Goal: Task Accomplishment & Management: Use online tool/utility

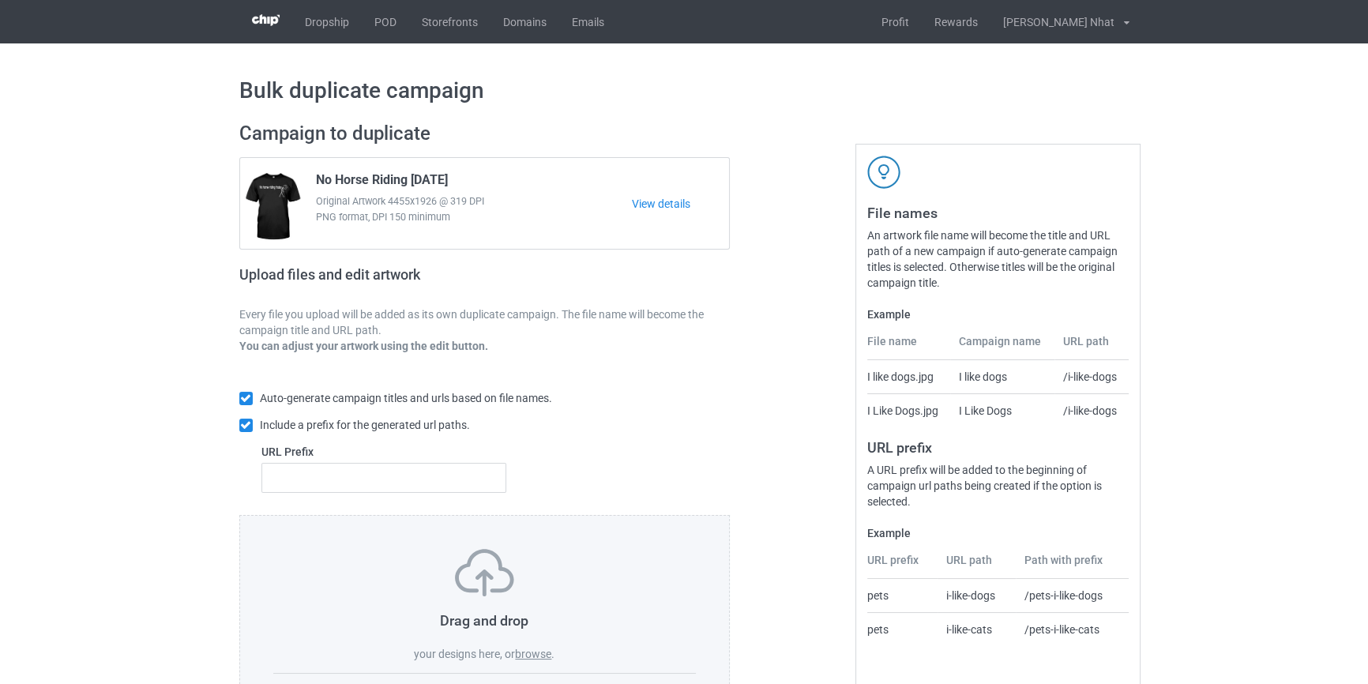
click at [529, 658] on label "browse" at bounding box center [533, 654] width 36 height 13
click at [0, 0] on input "browse" at bounding box center [0, 0] width 0 height 0
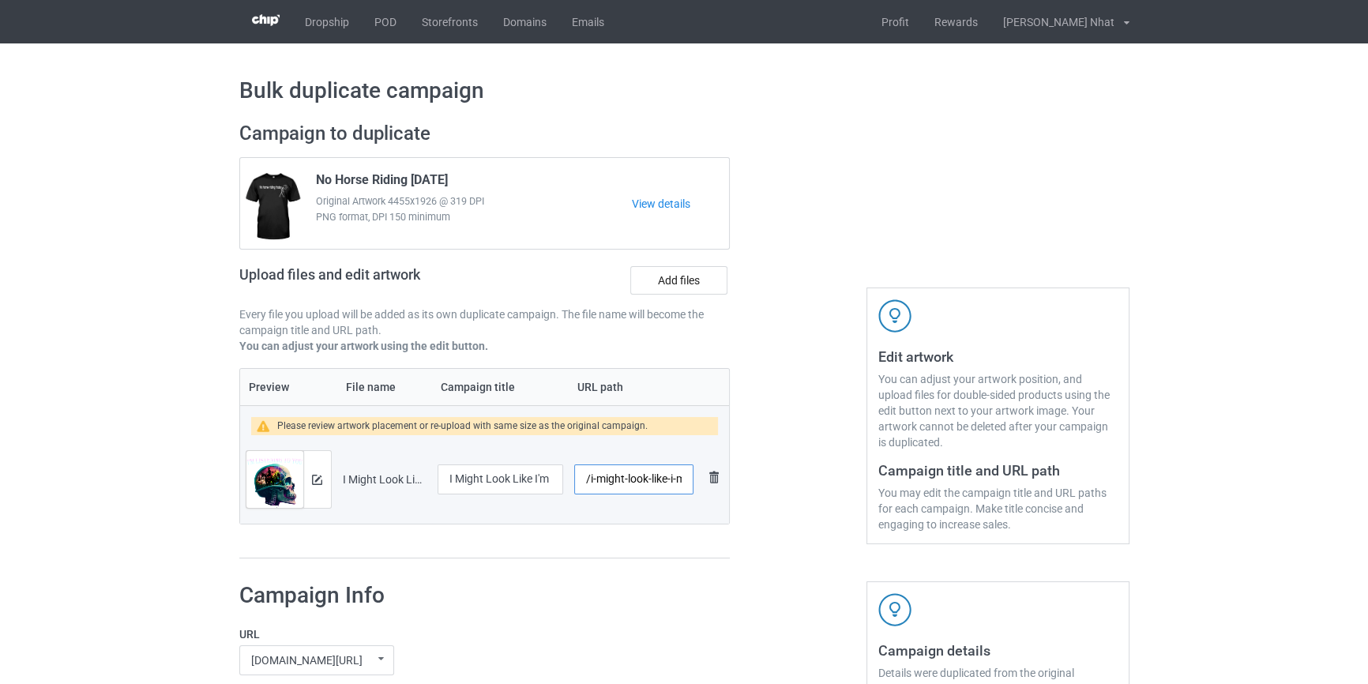
scroll to position [0, 114]
drag, startPoint x: 637, startPoint y: 483, endPoint x: 724, endPoint y: 487, distance: 86.2
click at [724, 487] on tr "Preview and edit artwork I Might Look Like I'm Listening to You Horse.png I Mig…" at bounding box center [485, 479] width 490 height 88
click at [313, 480] on img at bounding box center [317, 480] width 10 height 10
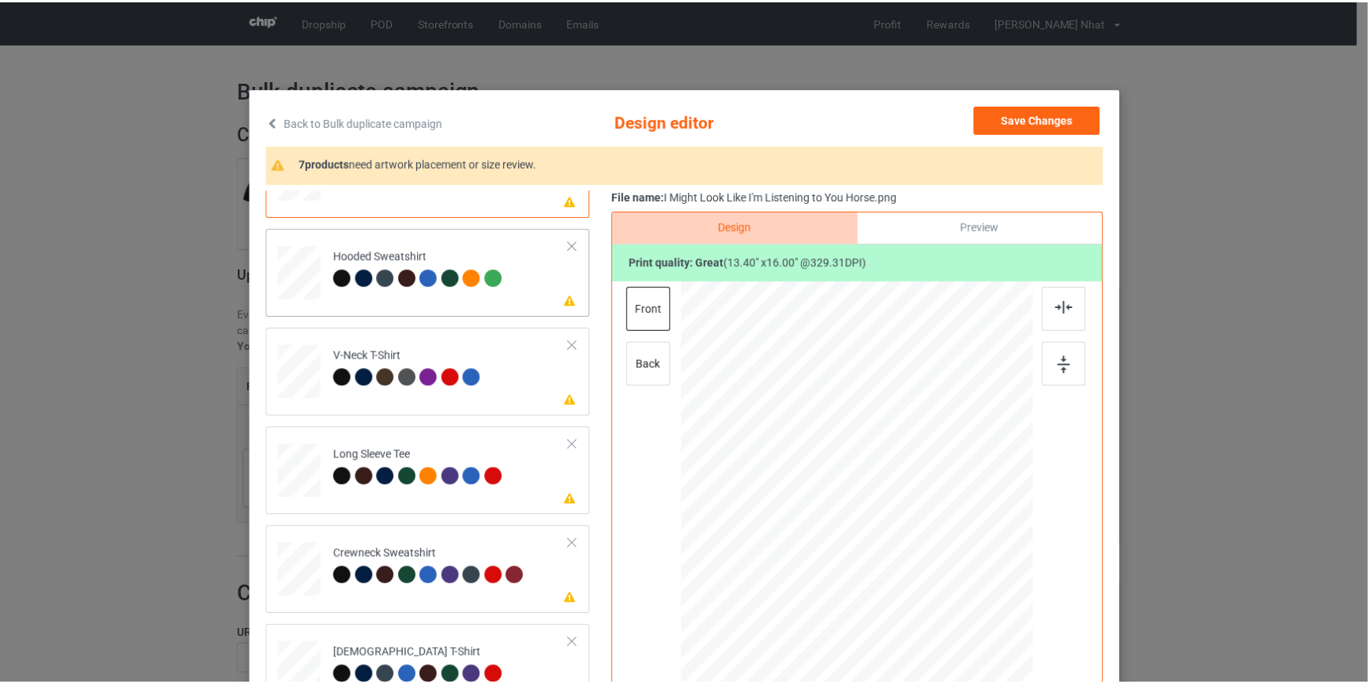
scroll to position [69, 0]
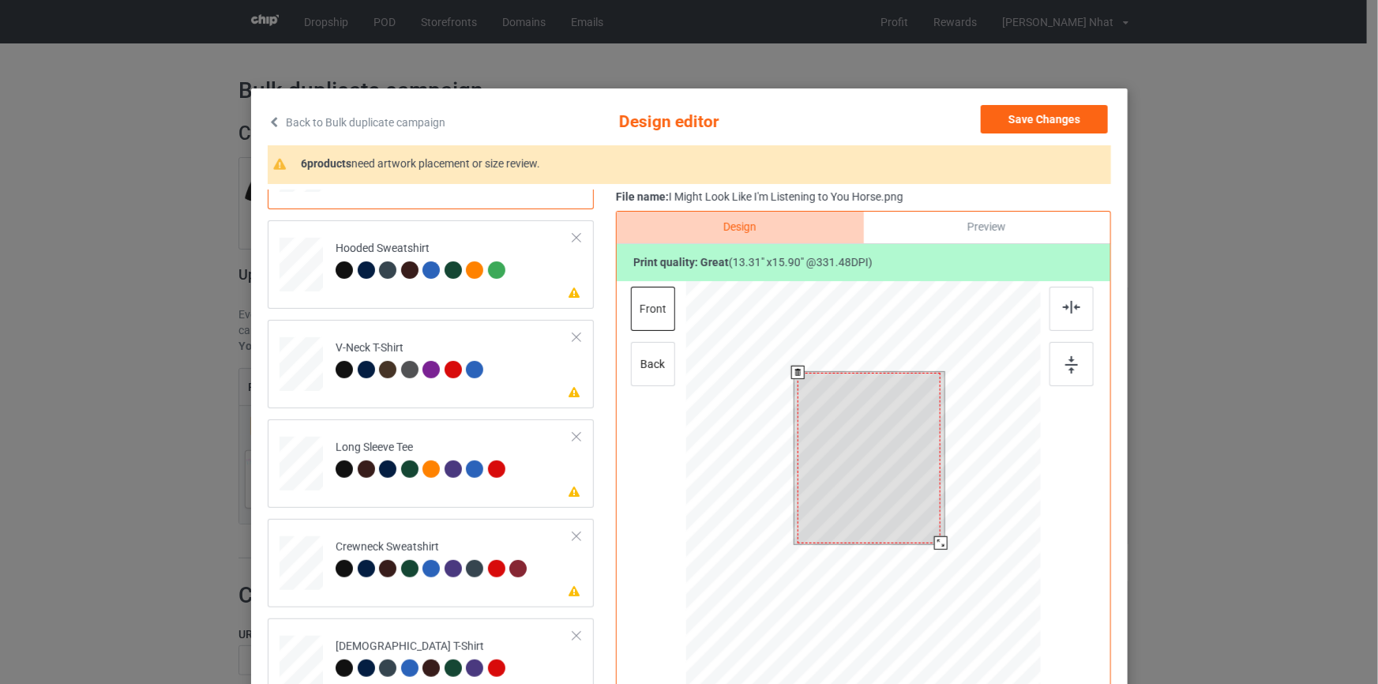
click at [941, 539] on div at bounding box center [940, 542] width 13 height 13
drag, startPoint x: 892, startPoint y: 528, endPoint x: 893, endPoint y: 539, distance: 11.1
click at [893, 539] on div at bounding box center [869, 458] width 143 height 171
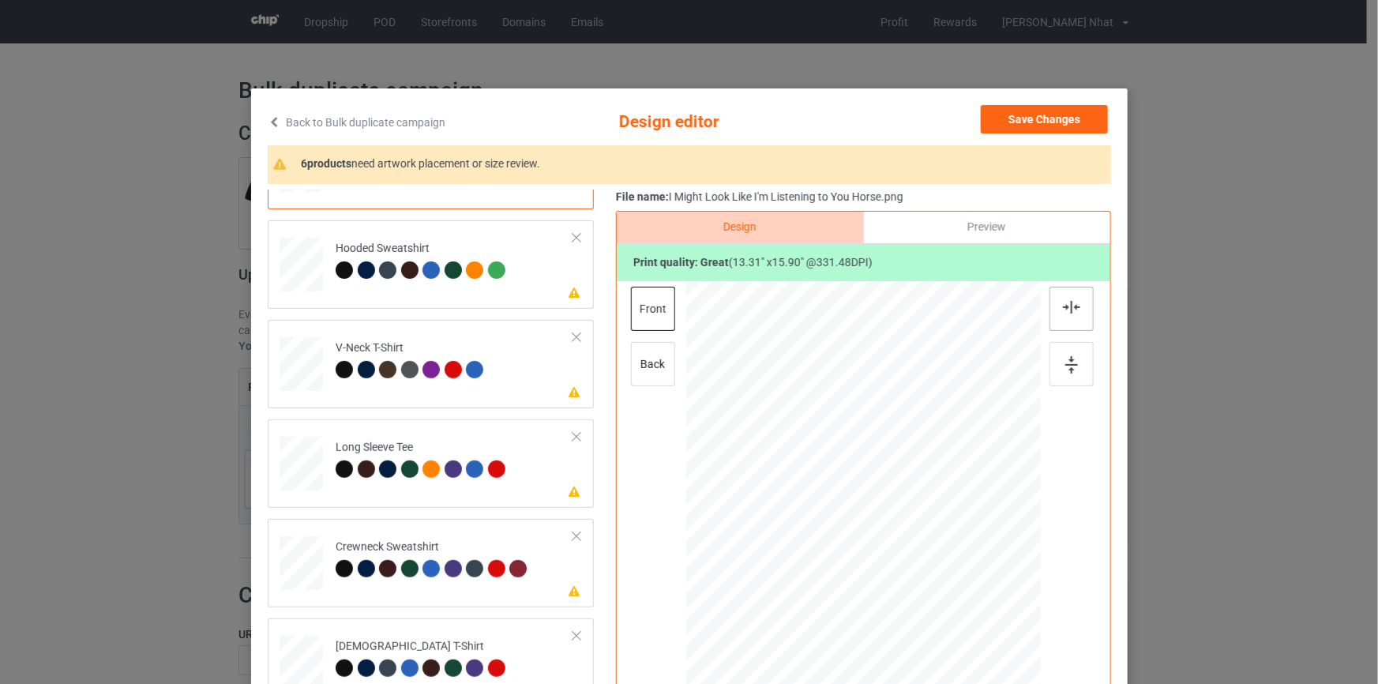
click at [1069, 308] on img at bounding box center [1071, 307] width 17 height 13
click at [1069, 306] on img at bounding box center [1071, 307] width 17 height 13
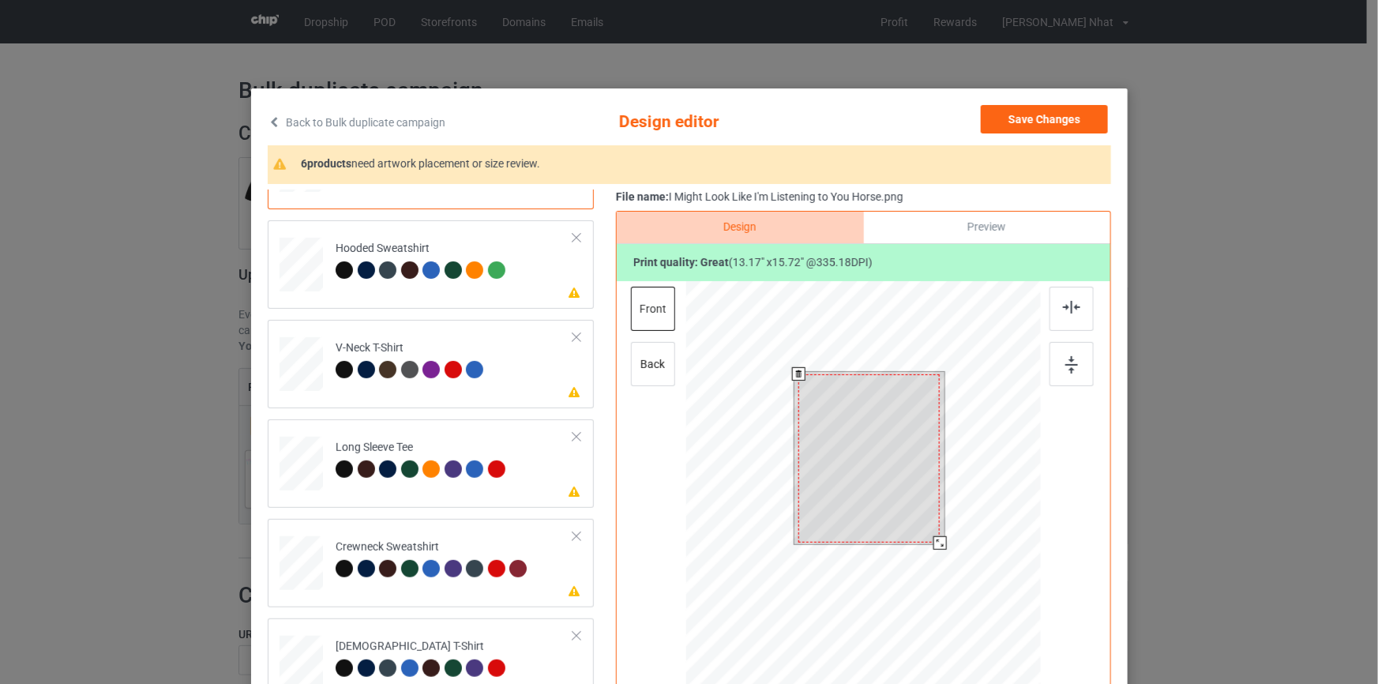
click at [934, 542] on div at bounding box center [939, 542] width 13 height 13
drag, startPoint x: 894, startPoint y: 509, endPoint x: 893, endPoint y: 517, distance: 7.9
click at [893, 517] on div at bounding box center [869, 459] width 141 height 169
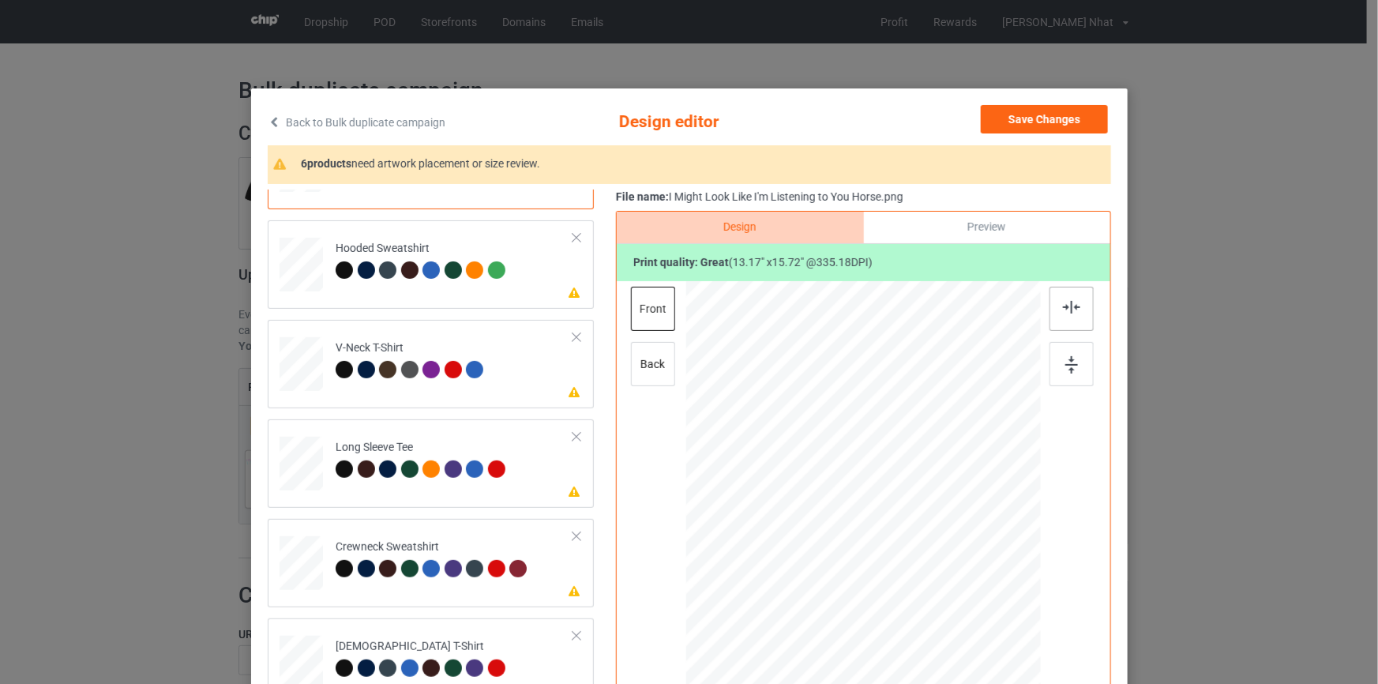
click at [1066, 305] on img at bounding box center [1071, 307] width 17 height 13
click at [1041, 121] on button "Save Changes" at bounding box center [1044, 119] width 127 height 28
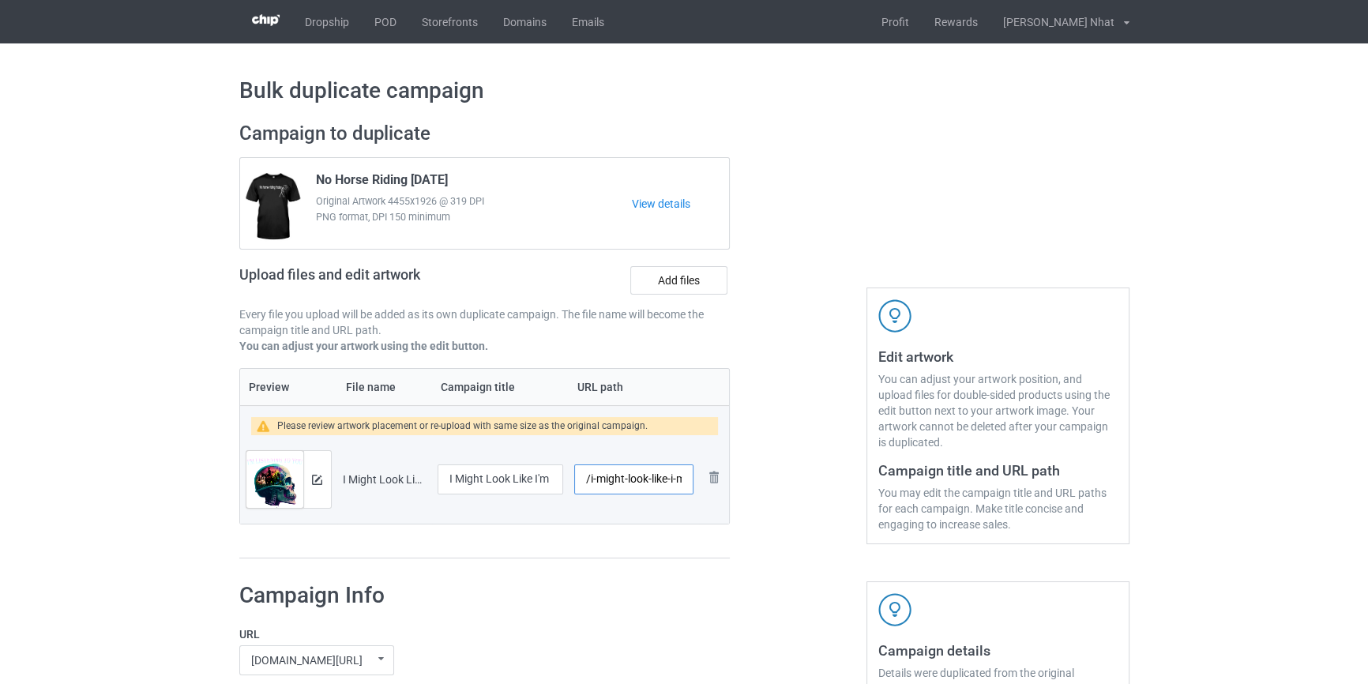
click at [664, 476] on input "/i-might-look-like-i-m-listening-to-you-horse" at bounding box center [633, 479] width 118 height 30
drag, startPoint x: 669, startPoint y: 476, endPoint x: 648, endPoint y: 479, distance: 21.7
click at [648, 479] on input "/i-might-look-like-i-m-listening-to-you-horse" at bounding box center [633, 479] width 118 height 30
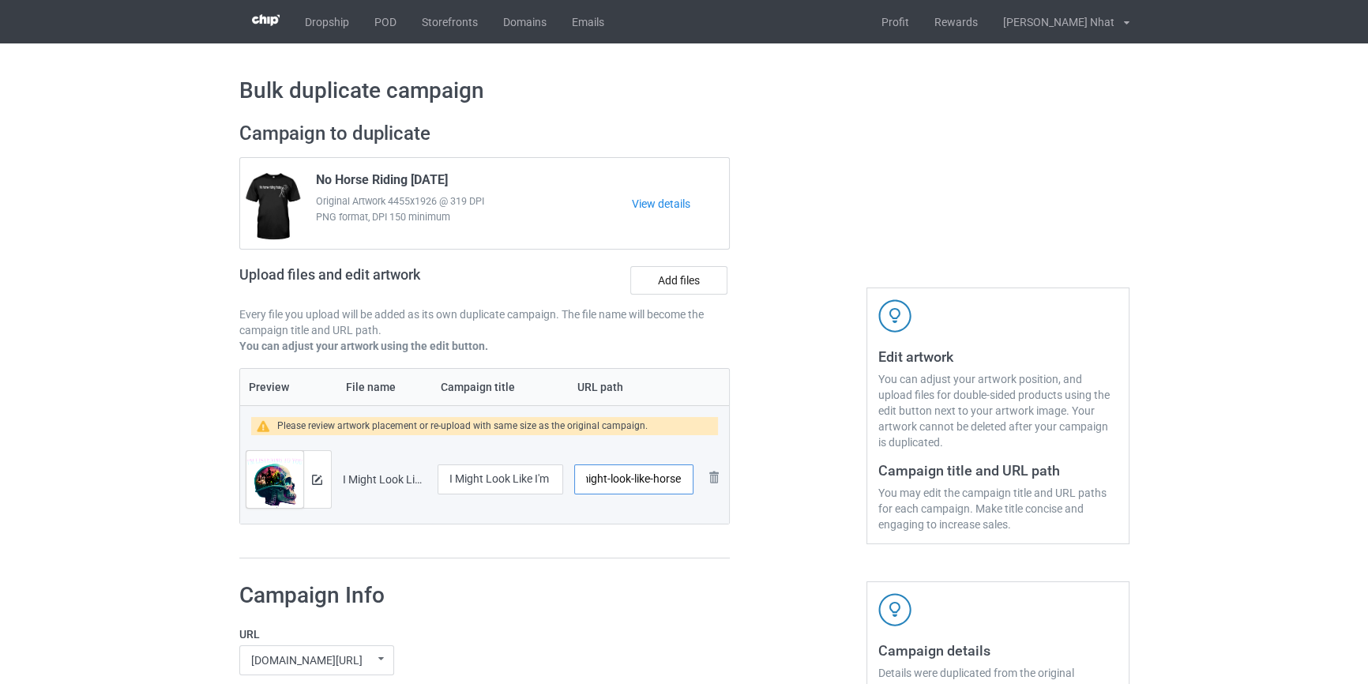
type input "/i-might-look-like-horse"
click at [769, 462] on div at bounding box center [798, 341] width 114 height 460
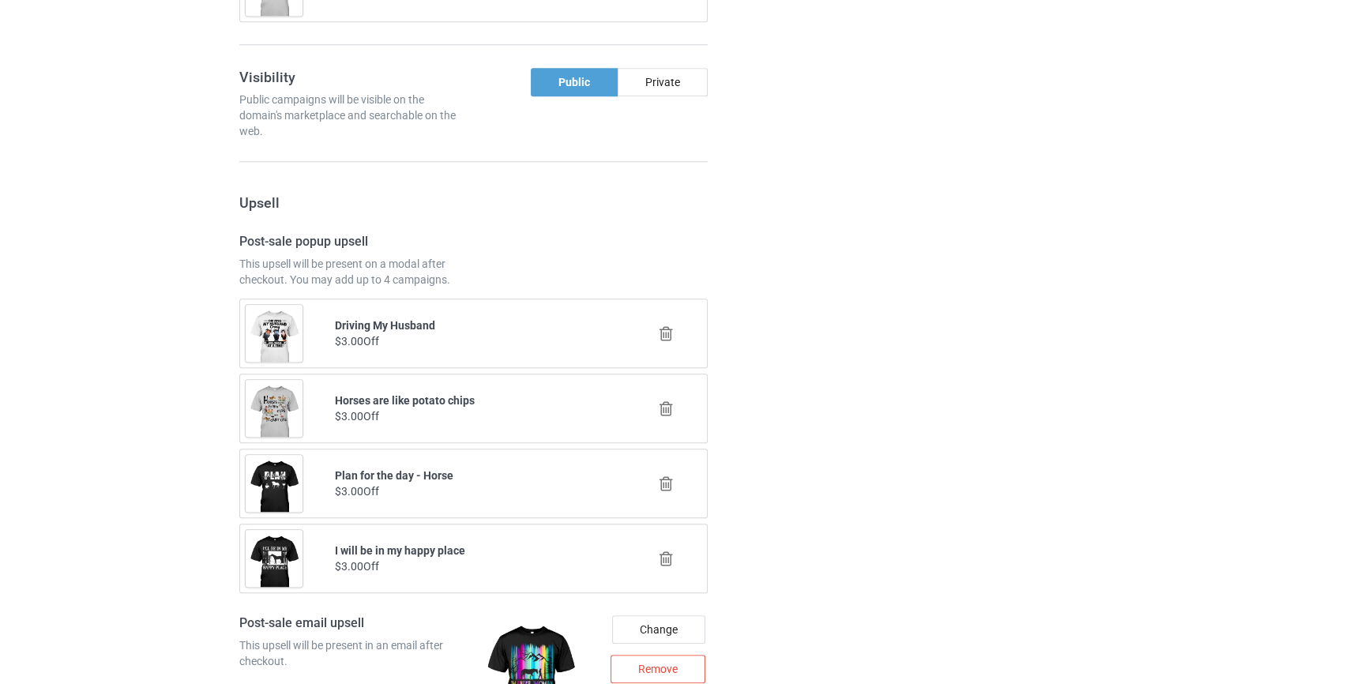
scroll to position [2196, 0]
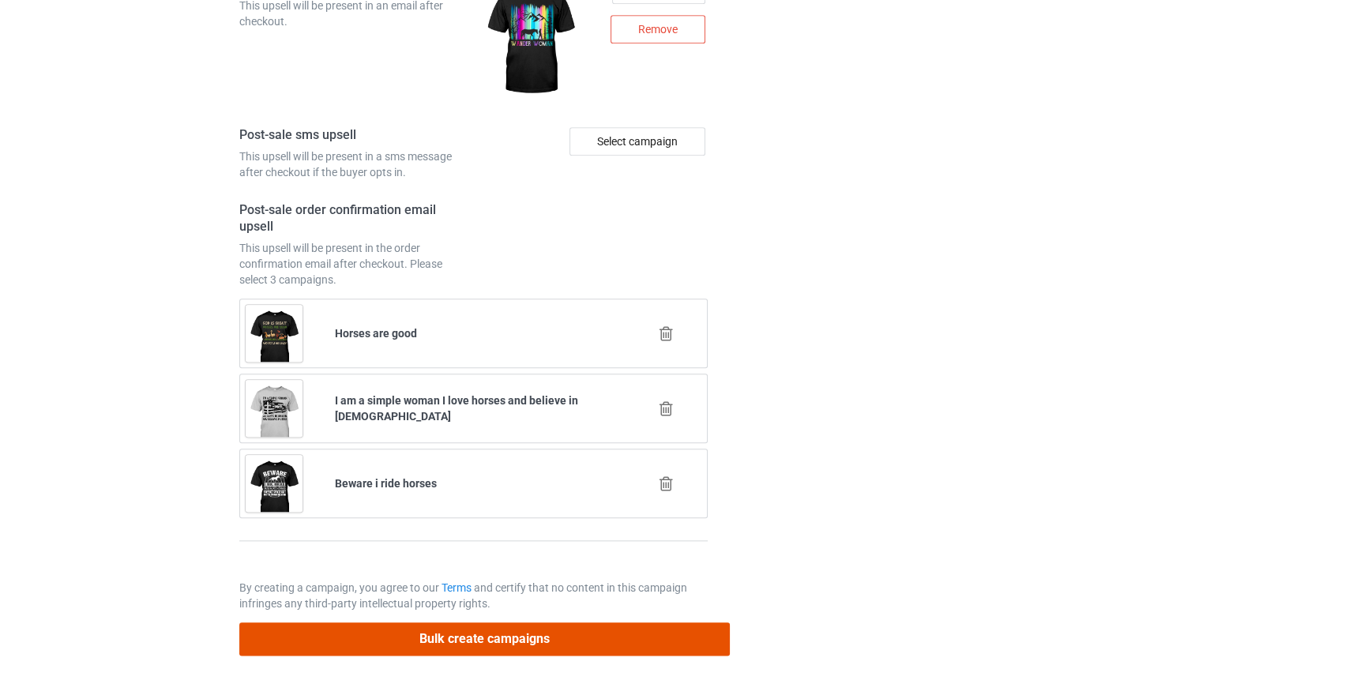
click at [632, 649] on button "Bulk create campaigns" at bounding box center [484, 638] width 491 height 32
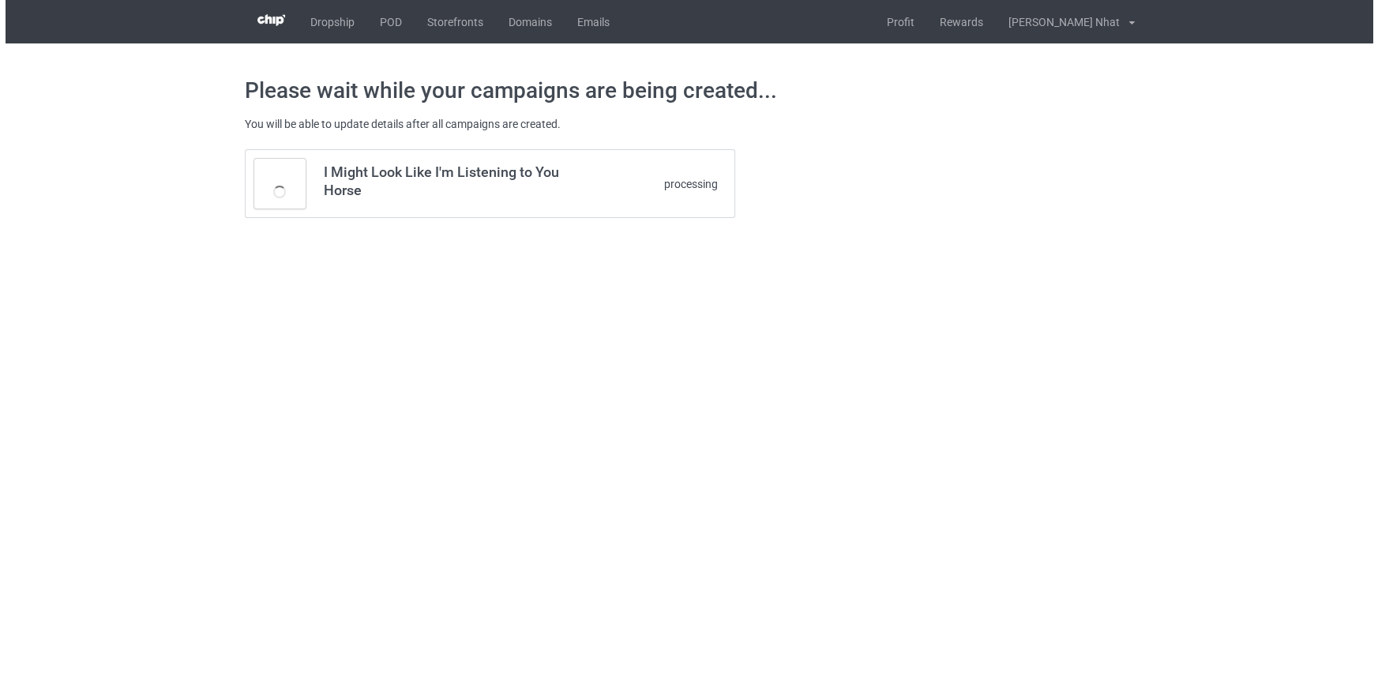
scroll to position [0, 0]
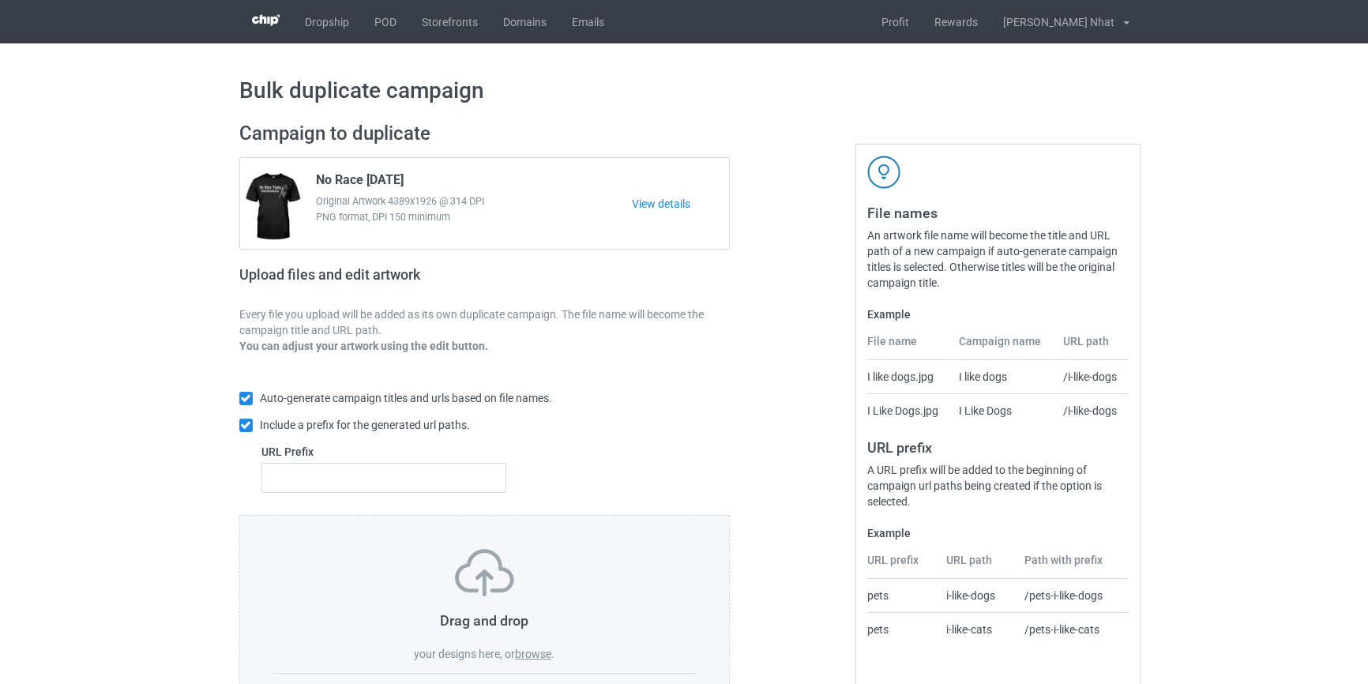
click at [545, 653] on label "browse" at bounding box center [533, 654] width 36 height 13
click at [0, 0] on input "browse" at bounding box center [0, 0] width 0 height 0
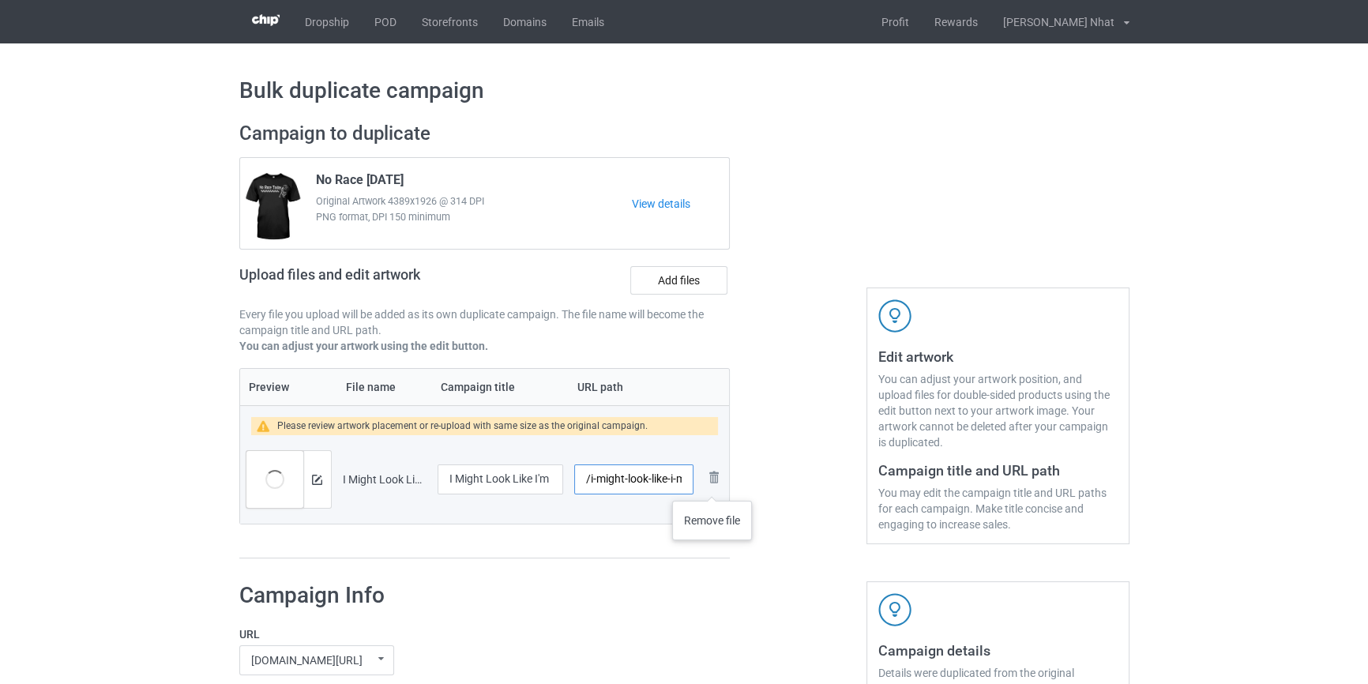
scroll to position [0, 117]
drag, startPoint x: 671, startPoint y: 478, endPoint x: 645, endPoint y: 486, distance: 26.5
click at [645, 486] on input "/i-might-look-like-i-m-listening-to-you-racing" at bounding box center [633, 479] width 118 height 30
type input "/i-might-look-like-racing"
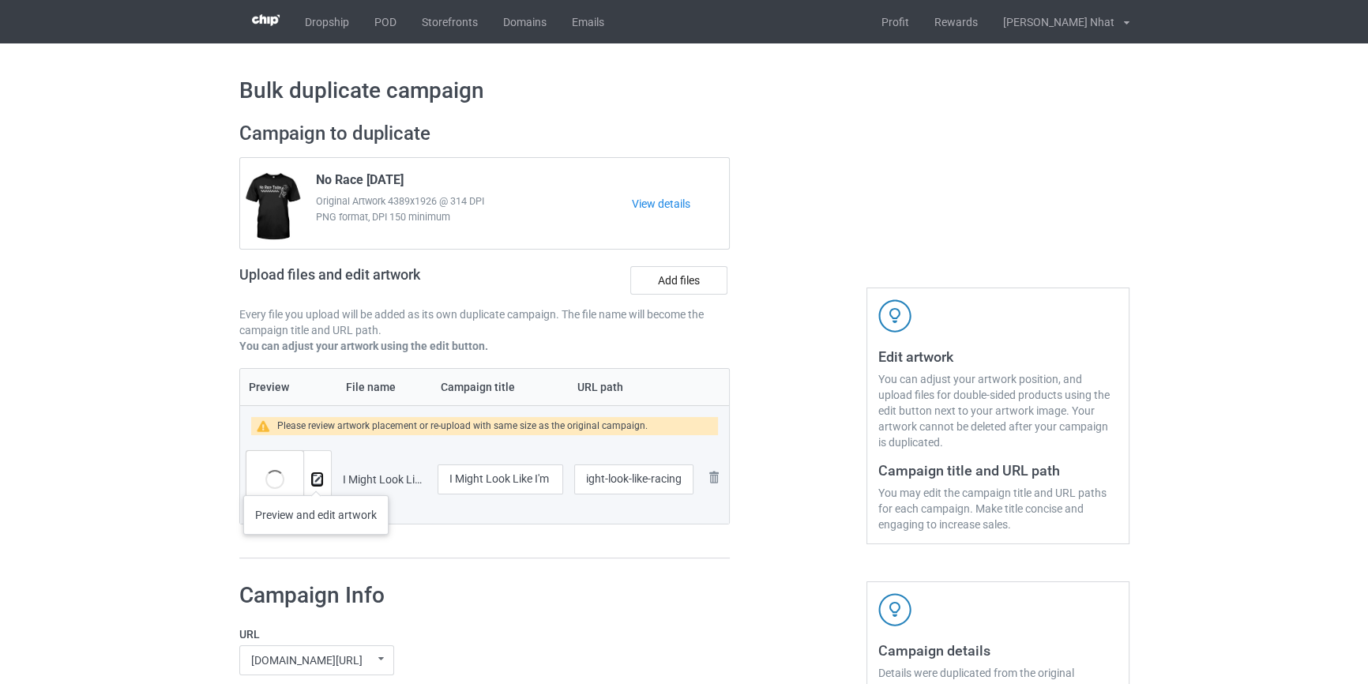
click at [316, 479] on img at bounding box center [317, 480] width 10 height 10
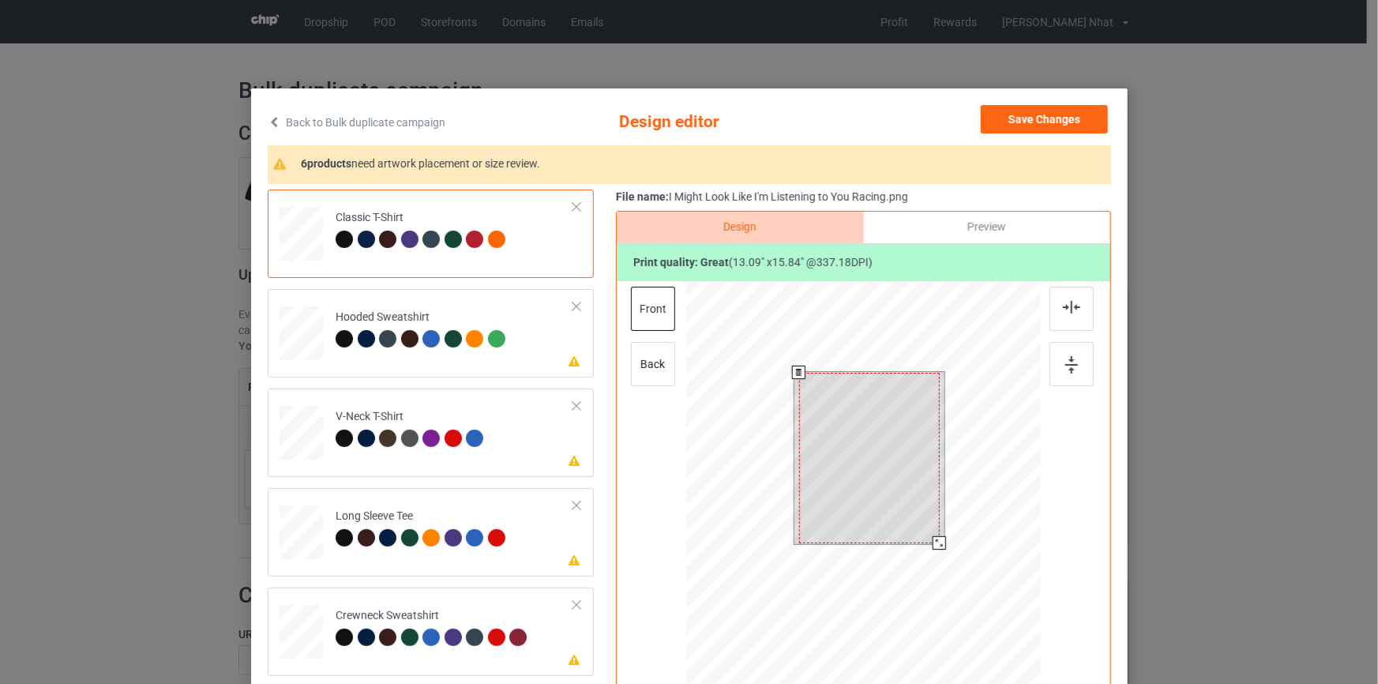
click at [935, 543] on div at bounding box center [939, 542] width 13 height 13
drag, startPoint x: 893, startPoint y: 517, endPoint x: 924, endPoint y: 540, distance: 39.5
click at [900, 539] on div at bounding box center [874, 459] width 141 height 171
click at [936, 543] on div at bounding box center [938, 542] width 13 height 13
drag, startPoint x: 893, startPoint y: 505, endPoint x: 893, endPoint y: 515, distance: 10.3
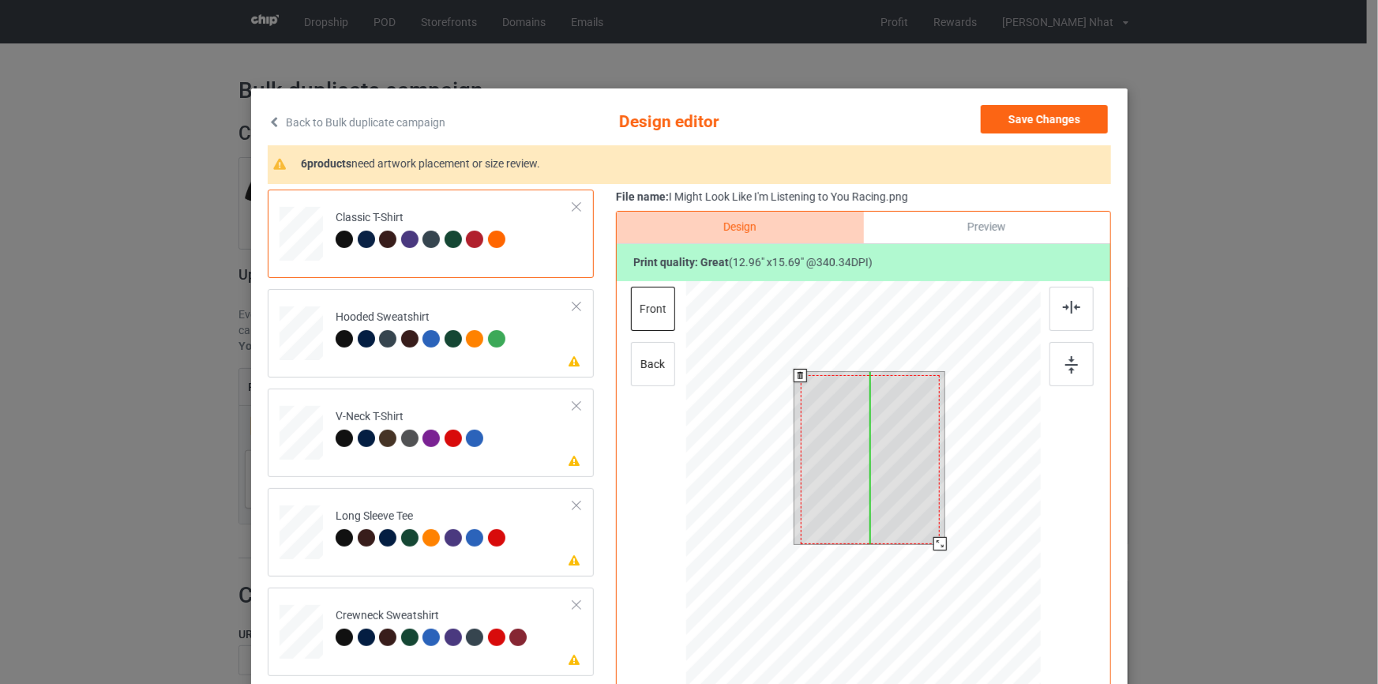
click at [893, 515] on div at bounding box center [869, 459] width 139 height 169
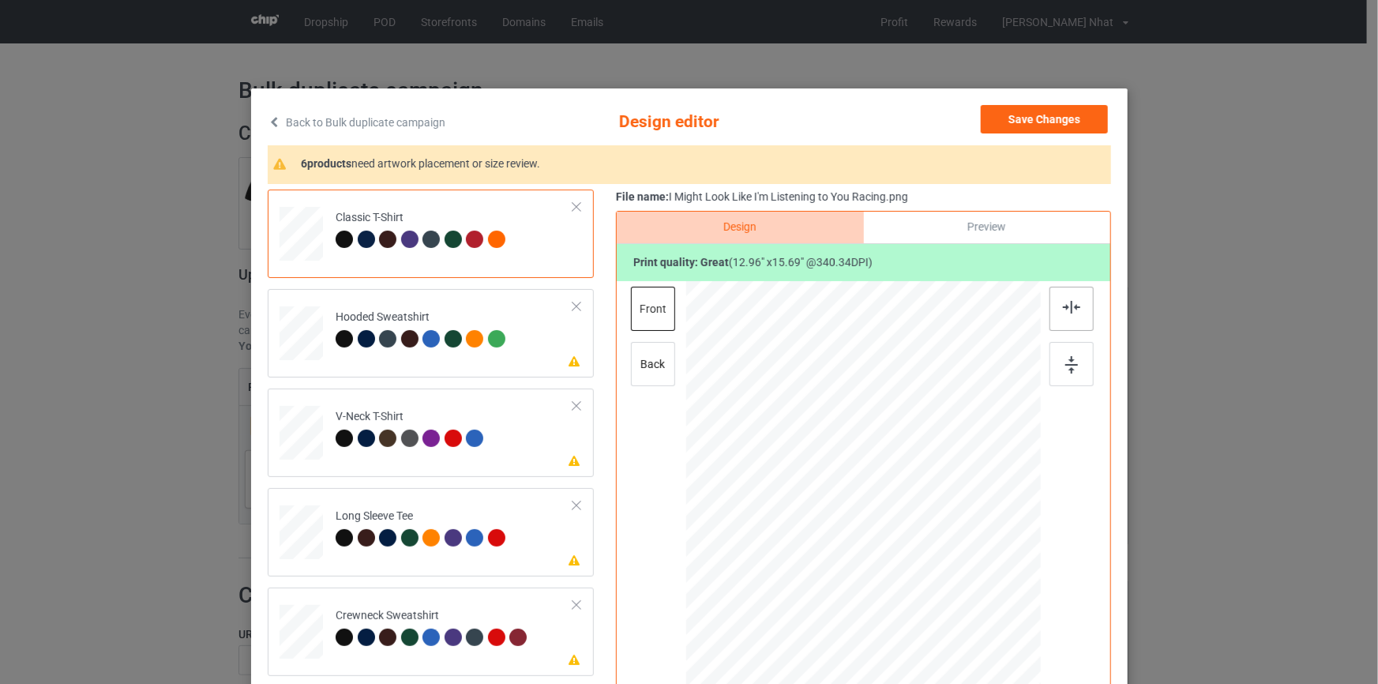
click at [1067, 305] on img at bounding box center [1071, 307] width 17 height 13
click at [1047, 121] on button "Save Changes" at bounding box center [1044, 119] width 127 height 28
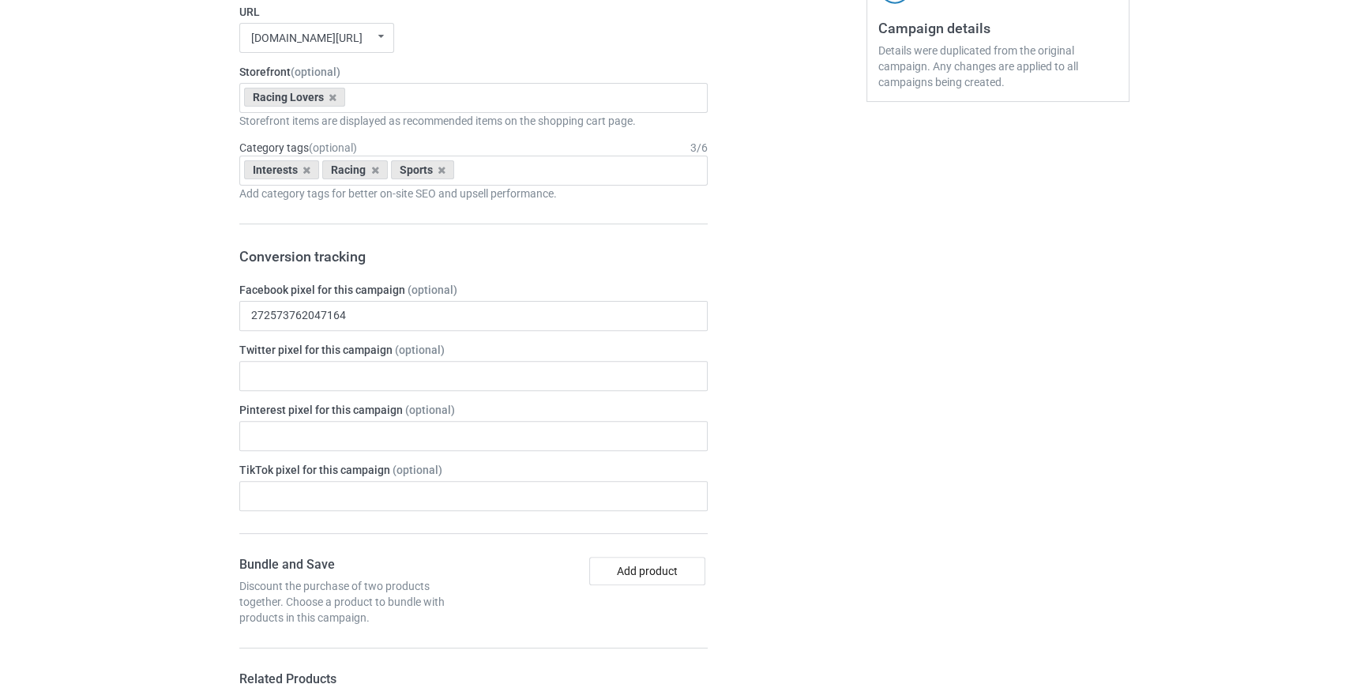
scroll to position [2196, 0]
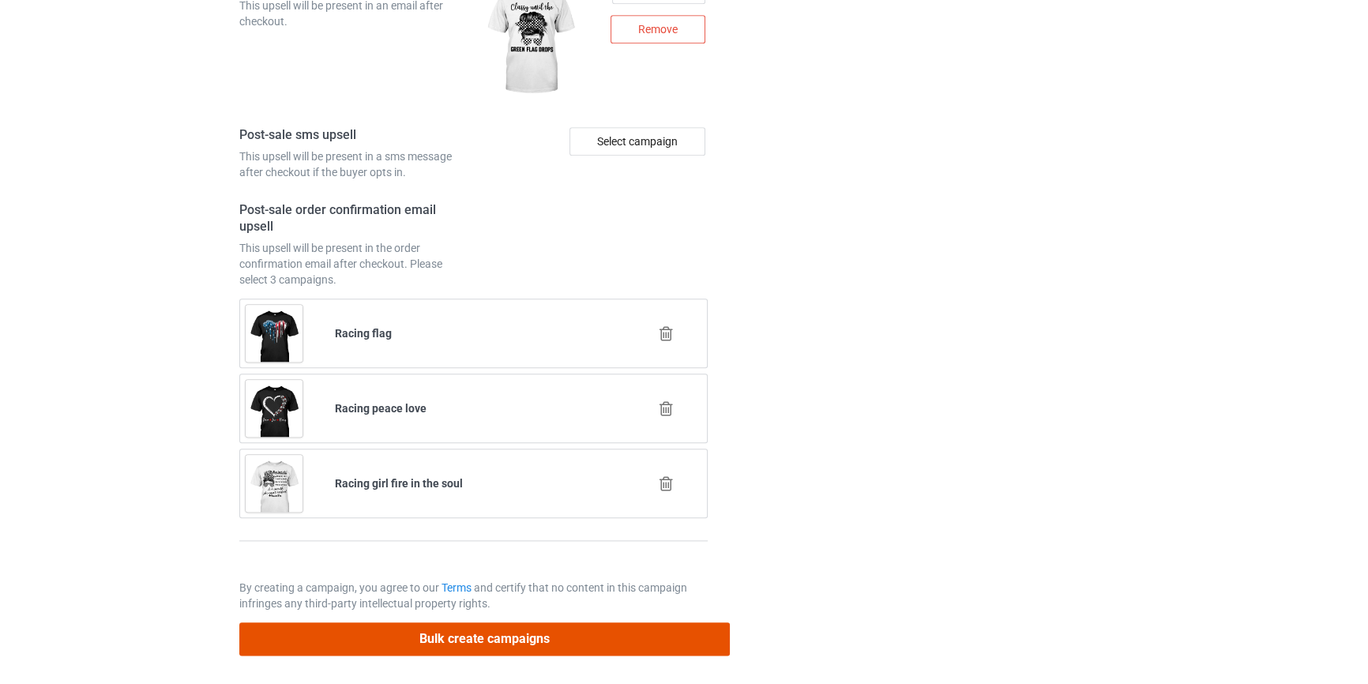
click at [542, 638] on button "Bulk create campaigns" at bounding box center [484, 638] width 491 height 32
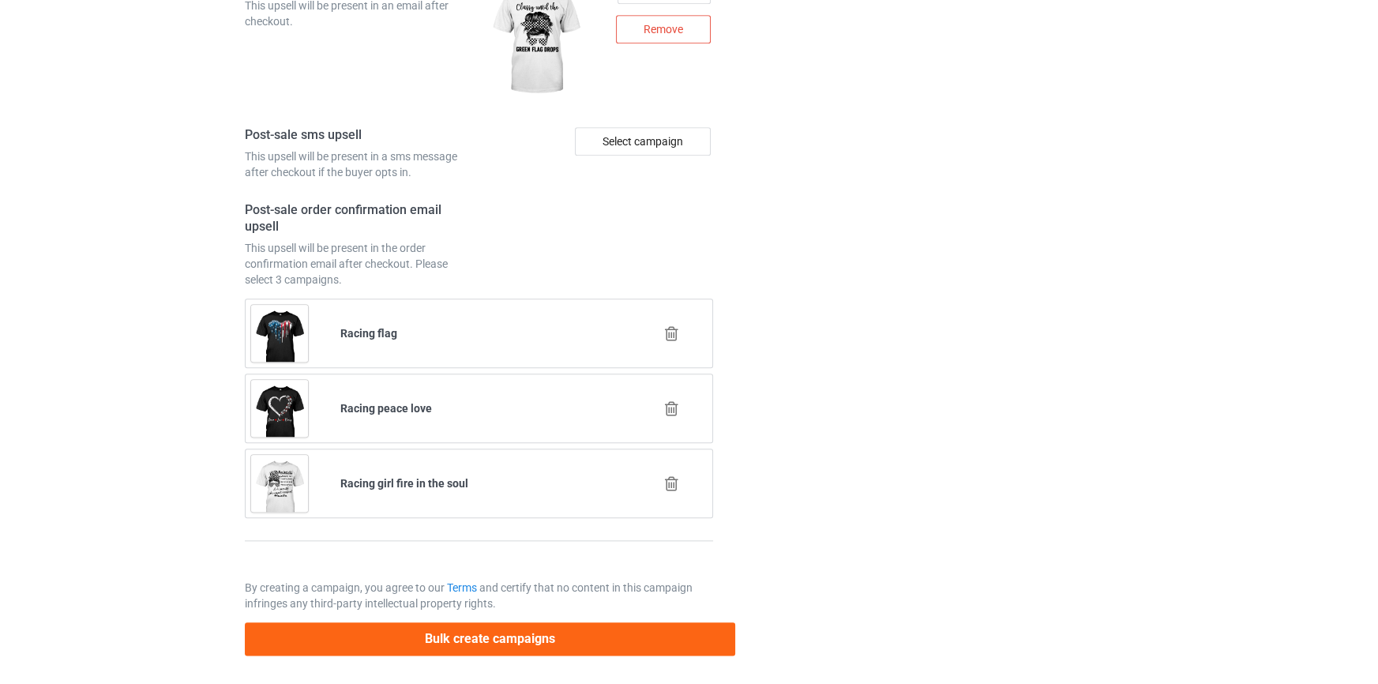
scroll to position [0, 0]
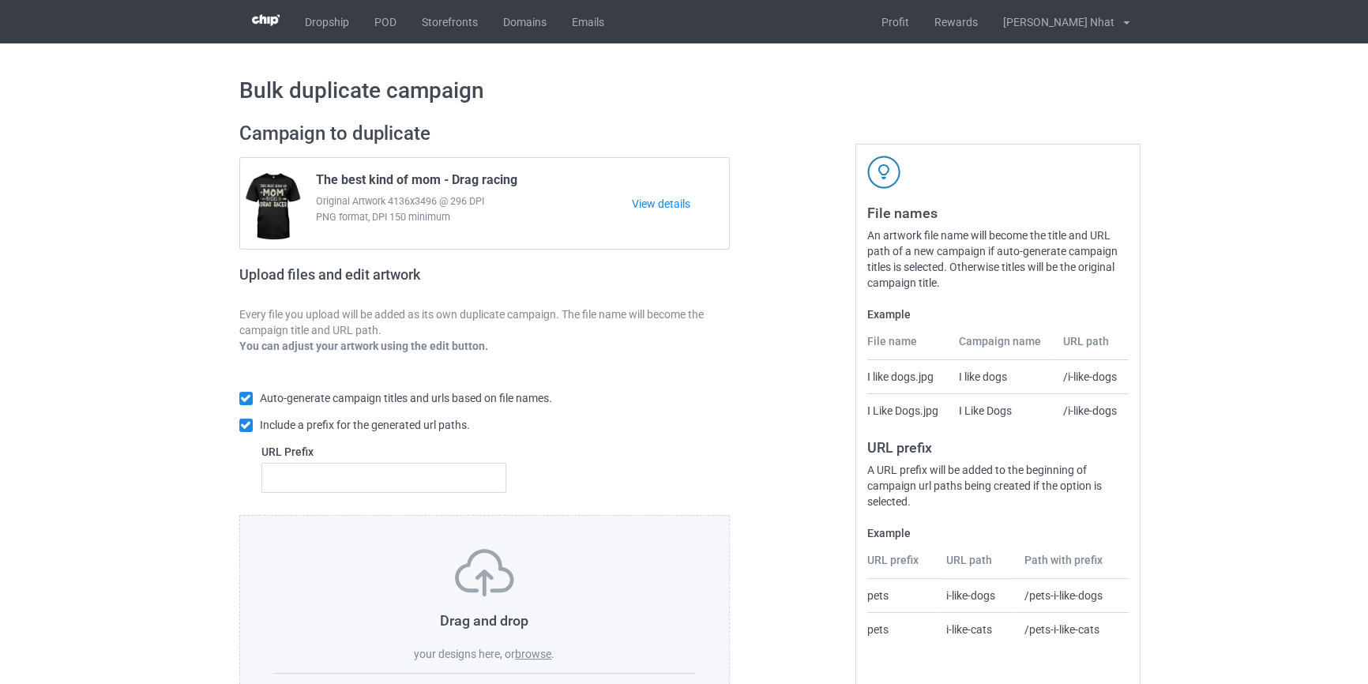
click at [536, 656] on label "browse" at bounding box center [533, 654] width 36 height 13
click at [0, 0] on input "browse" at bounding box center [0, 0] width 0 height 0
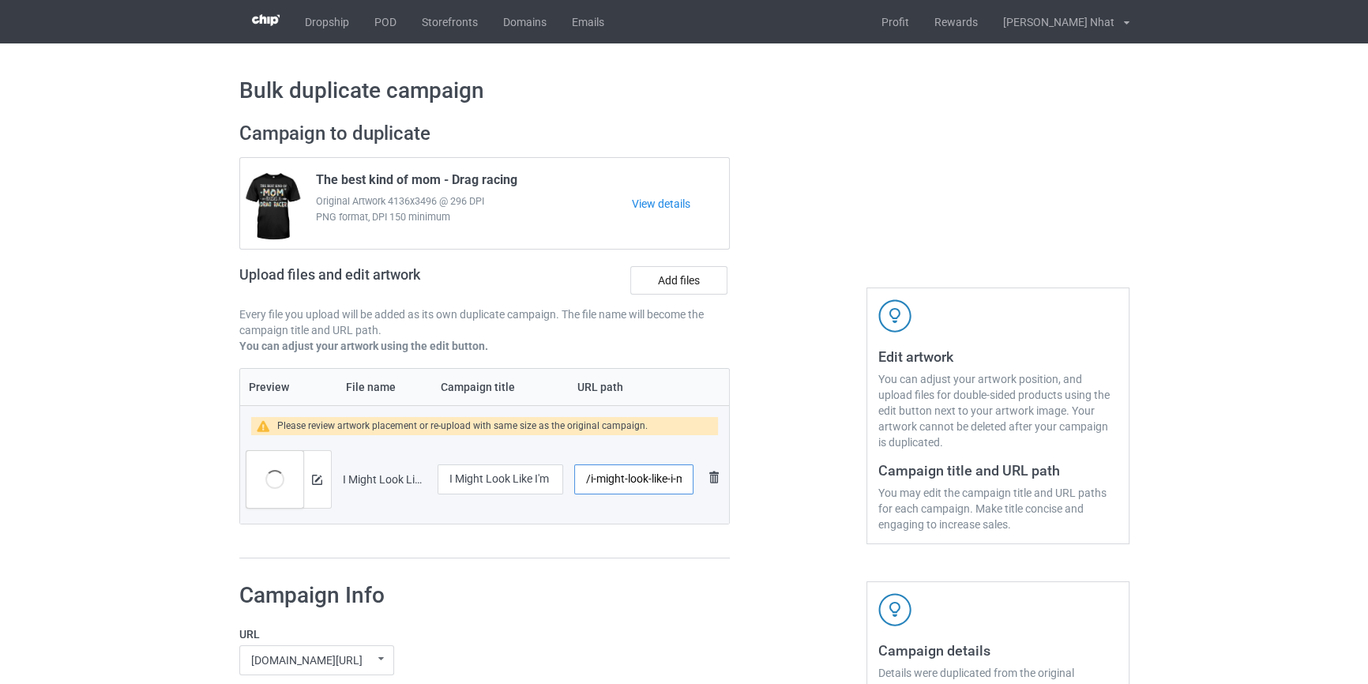
scroll to position [0, 142]
drag, startPoint x: 670, startPoint y: 480, endPoint x: 623, endPoint y: 487, distance: 47.1
click at [623, 487] on input "/i-might-look-like-i-m-listening-to-you-drag-racing" at bounding box center [633, 479] width 118 height 30
click at [316, 475] on img at bounding box center [317, 480] width 10 height 10
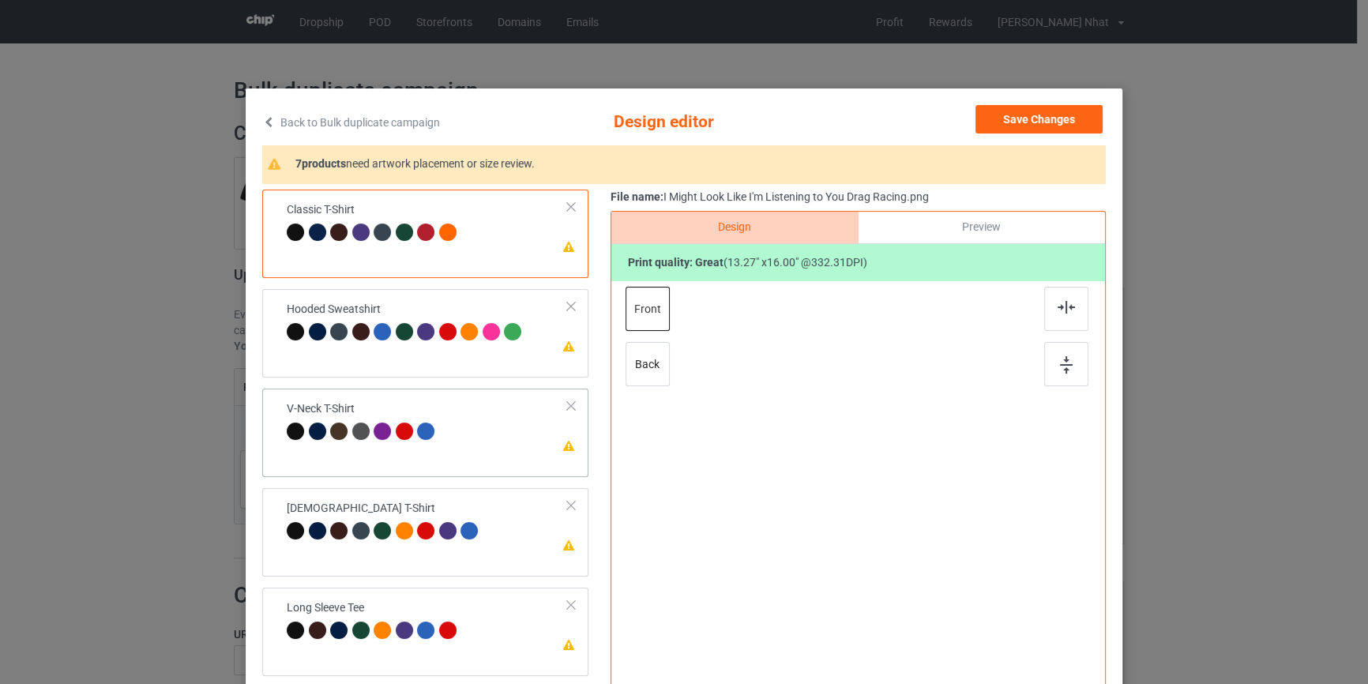
scroll to position [0, 0]
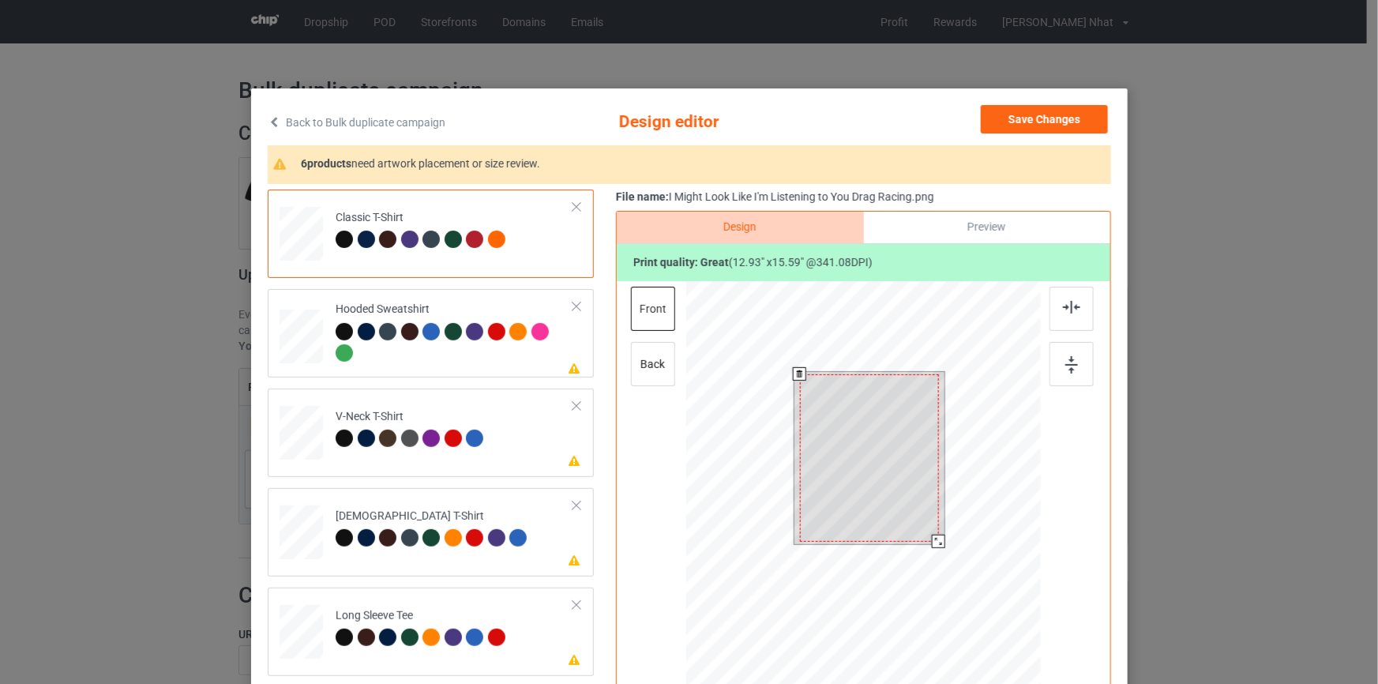
click at [938, 537] on div at bounding box center [938, 541] width 13 height 13
drag, startPoint x: 892, startPoint y: 527, endPoint x: 939, endPoint y: 469, distance: 74.6
click at [893, 528] on div at bounding box center [869, 457] width 139 height 167
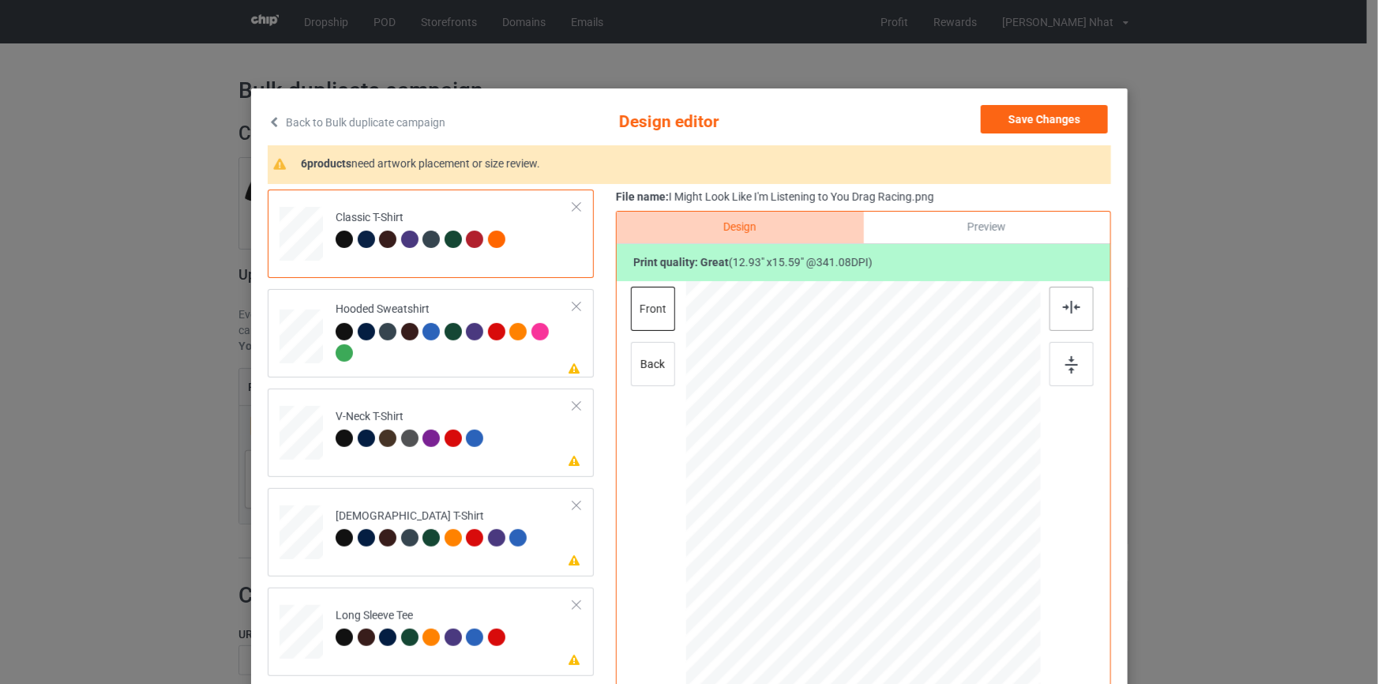
click at [1071, 306] on img at bounding box center [1071, 307] width 17 height 13
click at [1023, 122] on button "Save Changes" at bounding box center [1044, 119] width 127 height 28
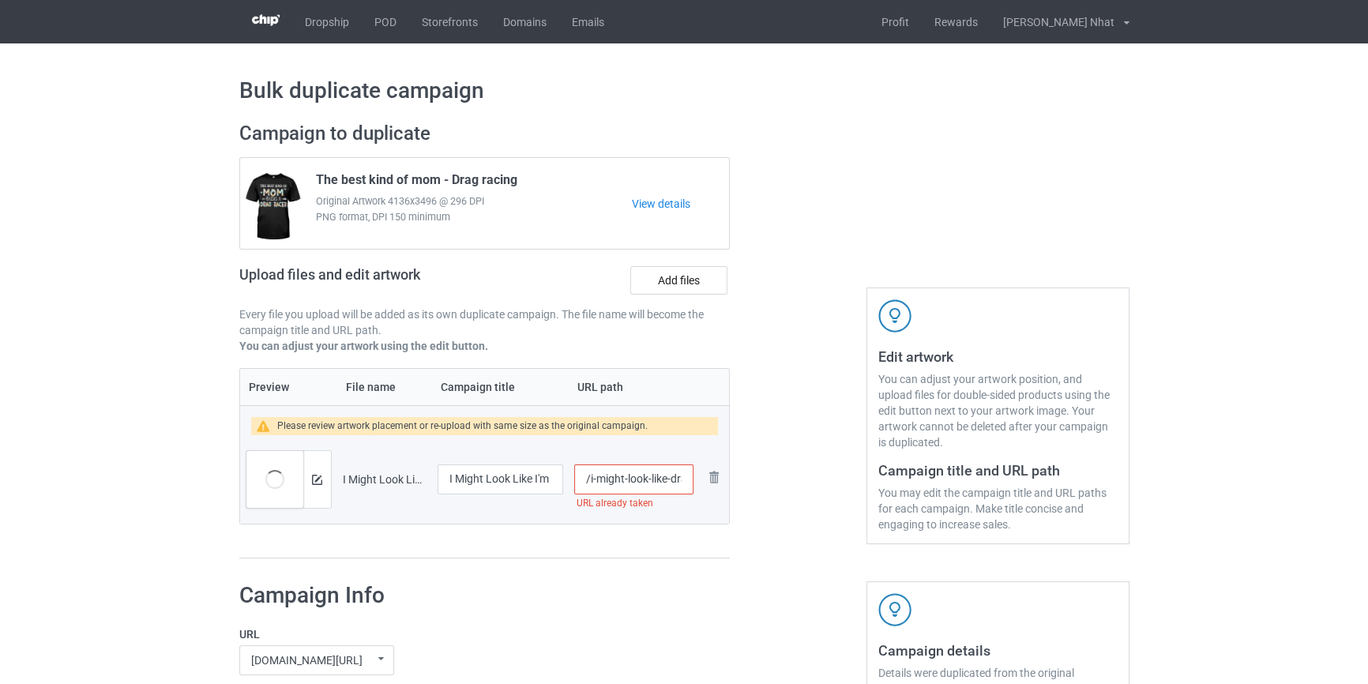
click at [671, 478] on input "/i-might-look-like-drag-racing" at bounding box center [633, 479] width 118 height 30
type input "/i-might-look-like--drag-racing"
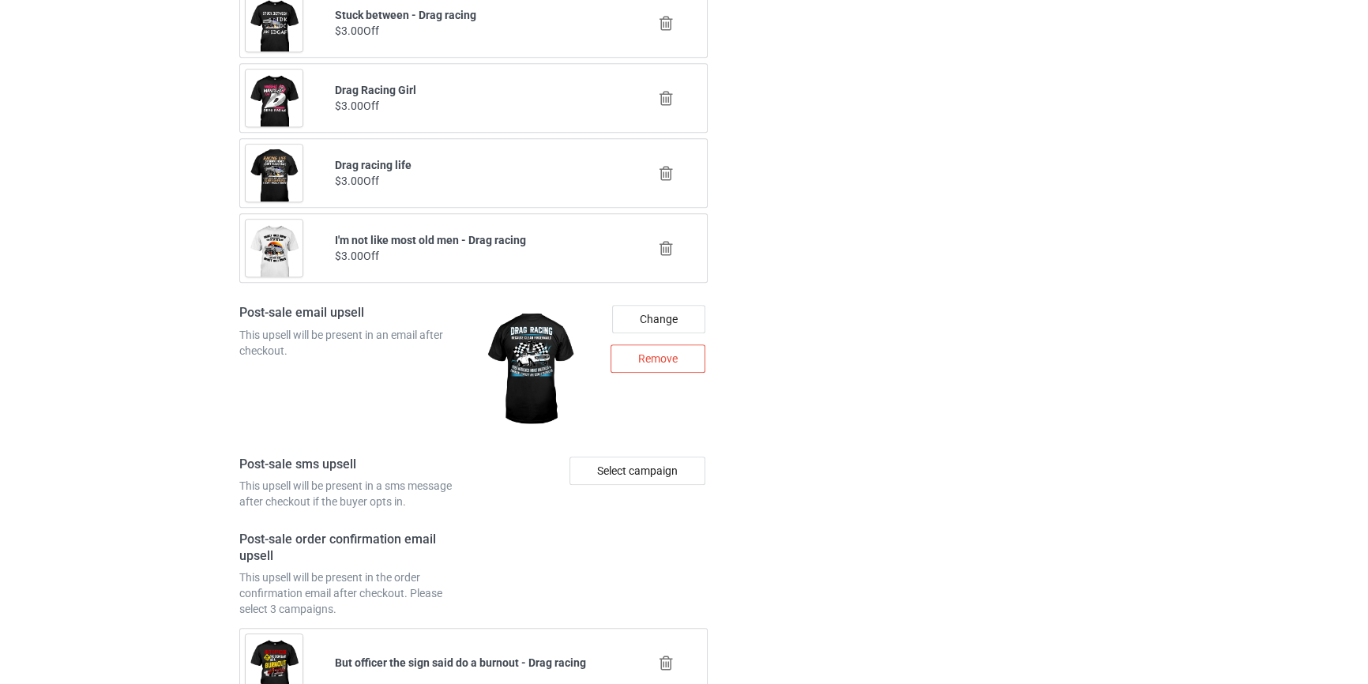
scroll to position [2196, 0]
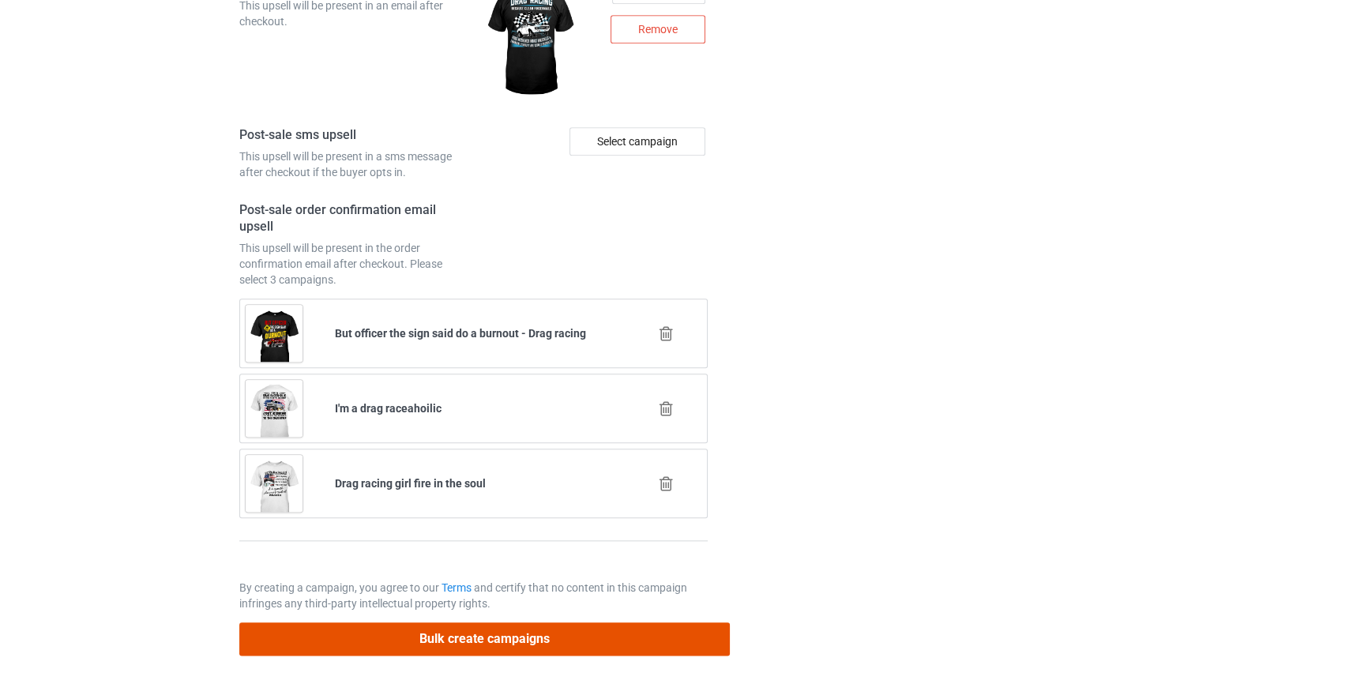
click at [623, 630] on button "Bulk create campaigns" at bounding box center [484, 638] width 491 height 32
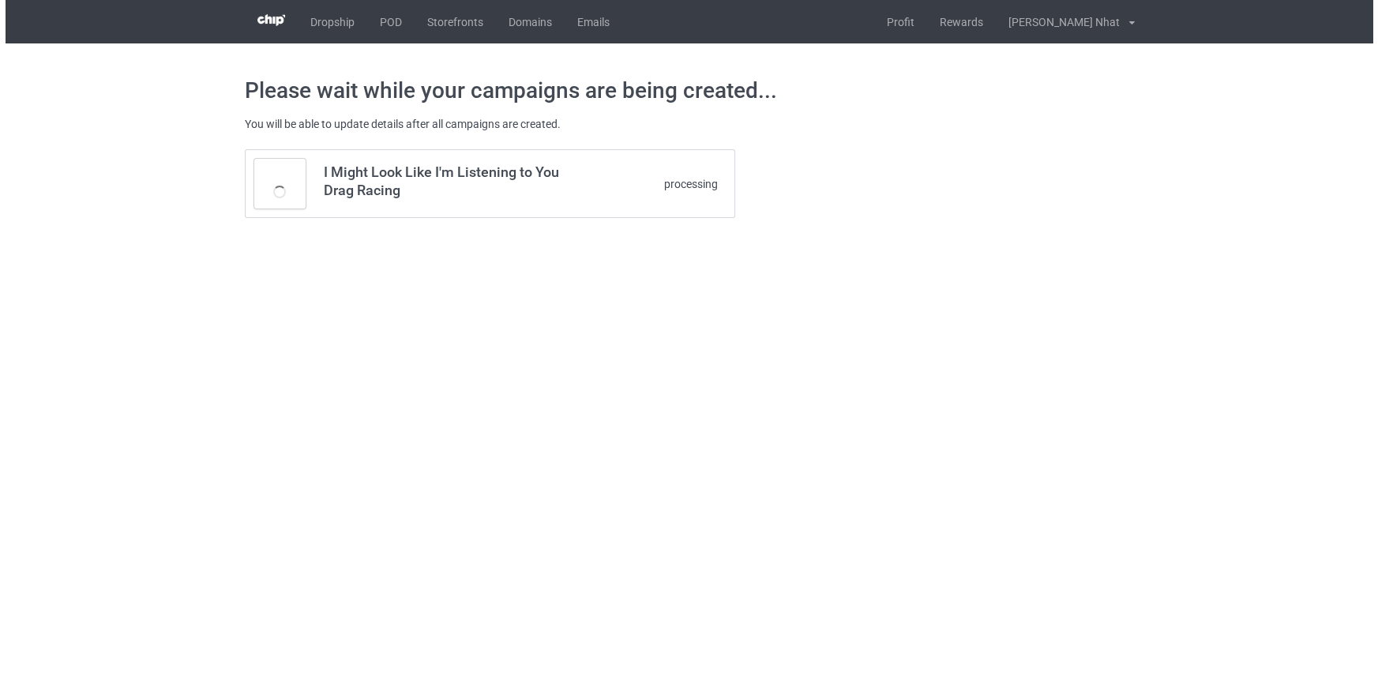
scroll to position [0, 0]
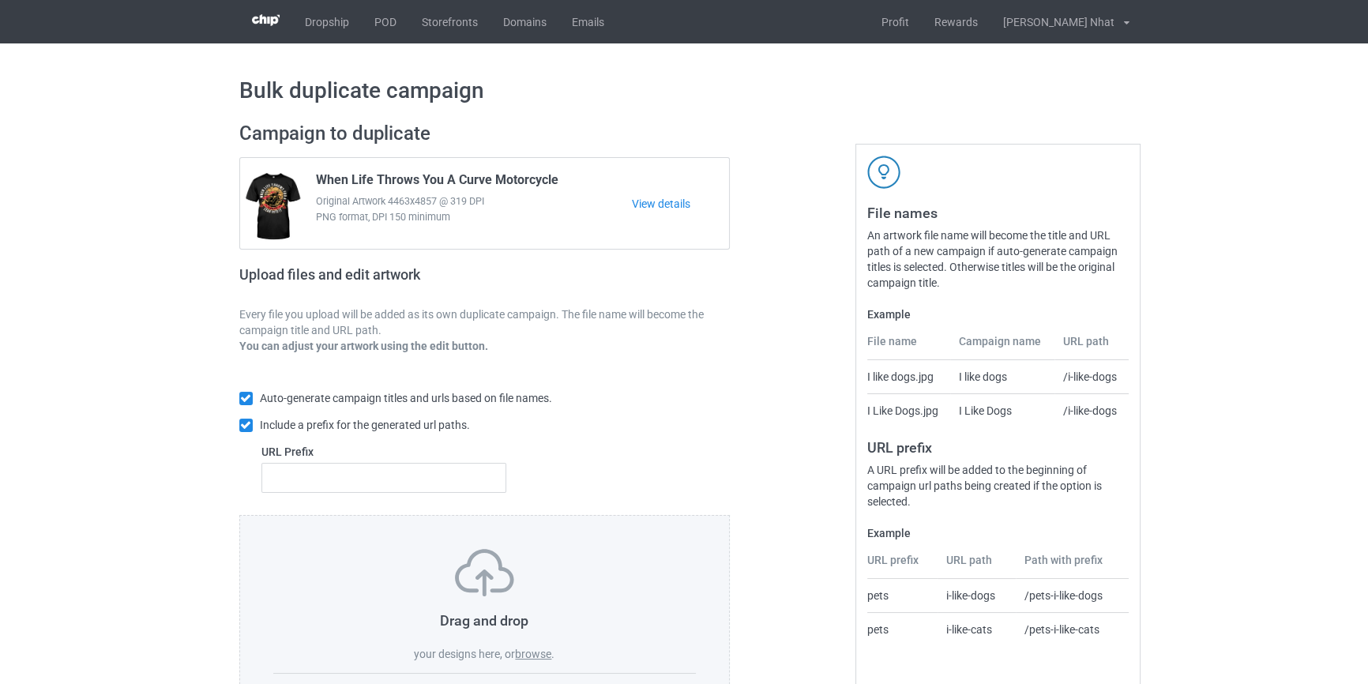
click at [540, 653] on label "browse" at bounding box center [533, 654] width 36 height 13
click at [0, 0] on input "browse" at bounding box center [0, 0] width 0 height 0
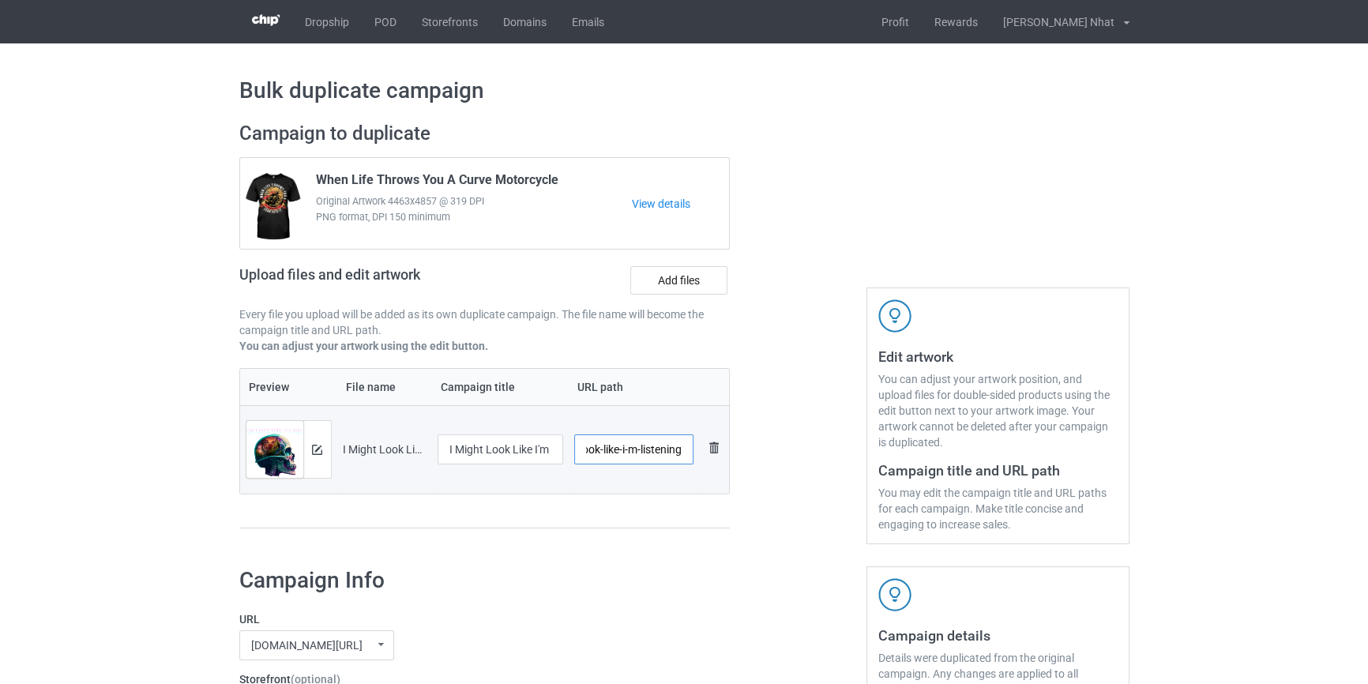
scroll to position [0, 141]
drag, startPoint x: 667, startPoint y: 450, endPoint x: 620, endPoint y: 458, distance: 48.0
click at [620, 458] on input "/i-might-look-like-i-m-listening-to-you-motorcycle" at bounding box center [633, 449] width 119 height 30
type input "/i-might-look-like-motorcycle"
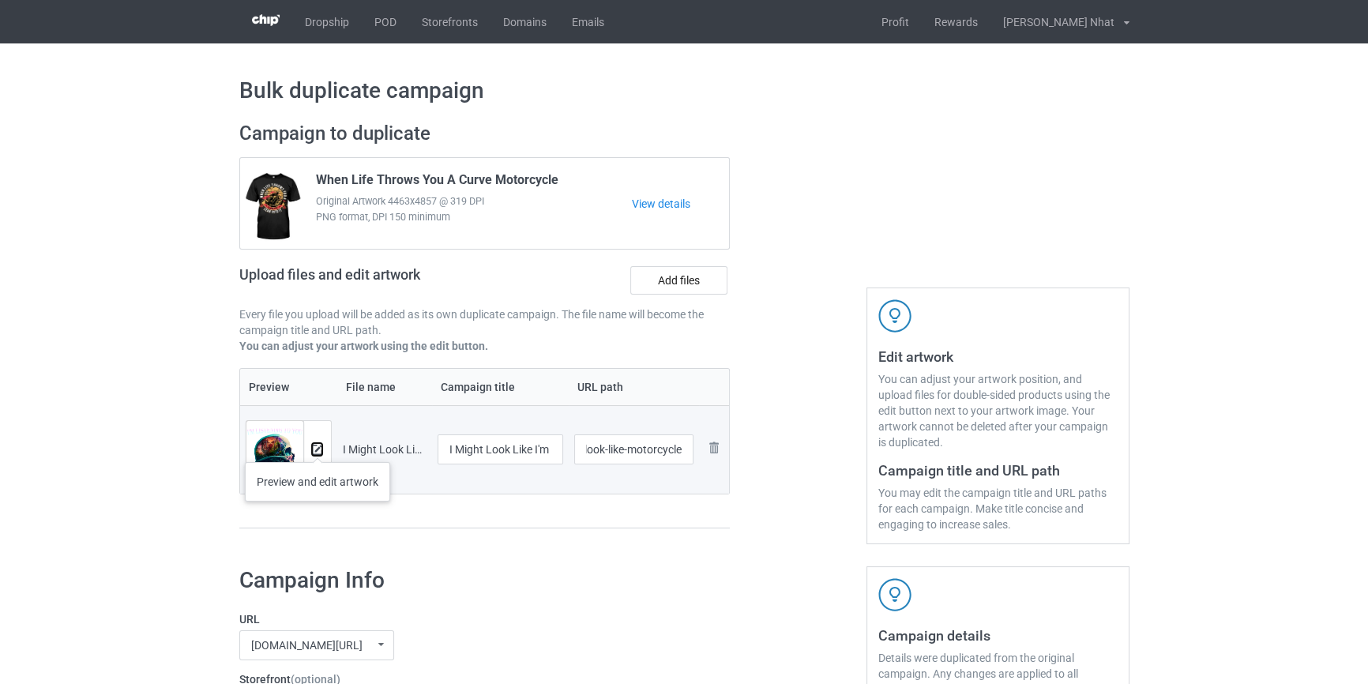
click at [317, 445] on img at bounding box center [317, 450] width 10 height 10
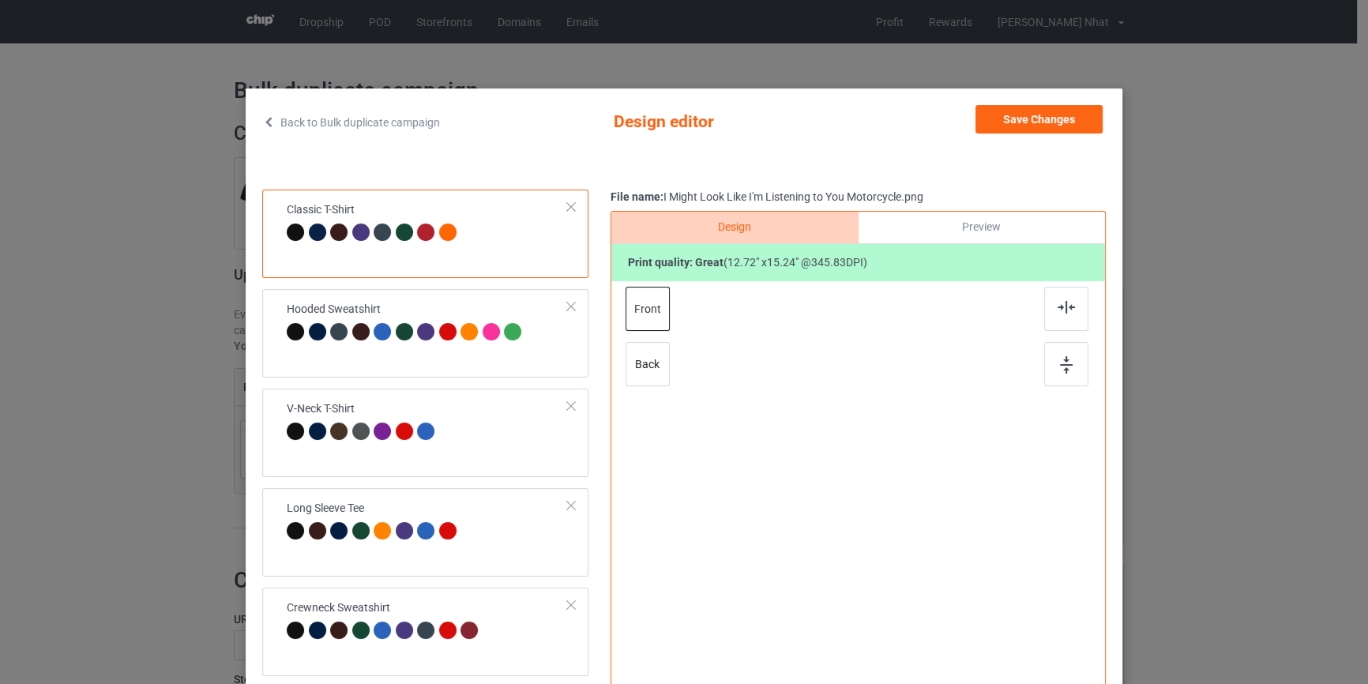
scroll to position [0, 0]
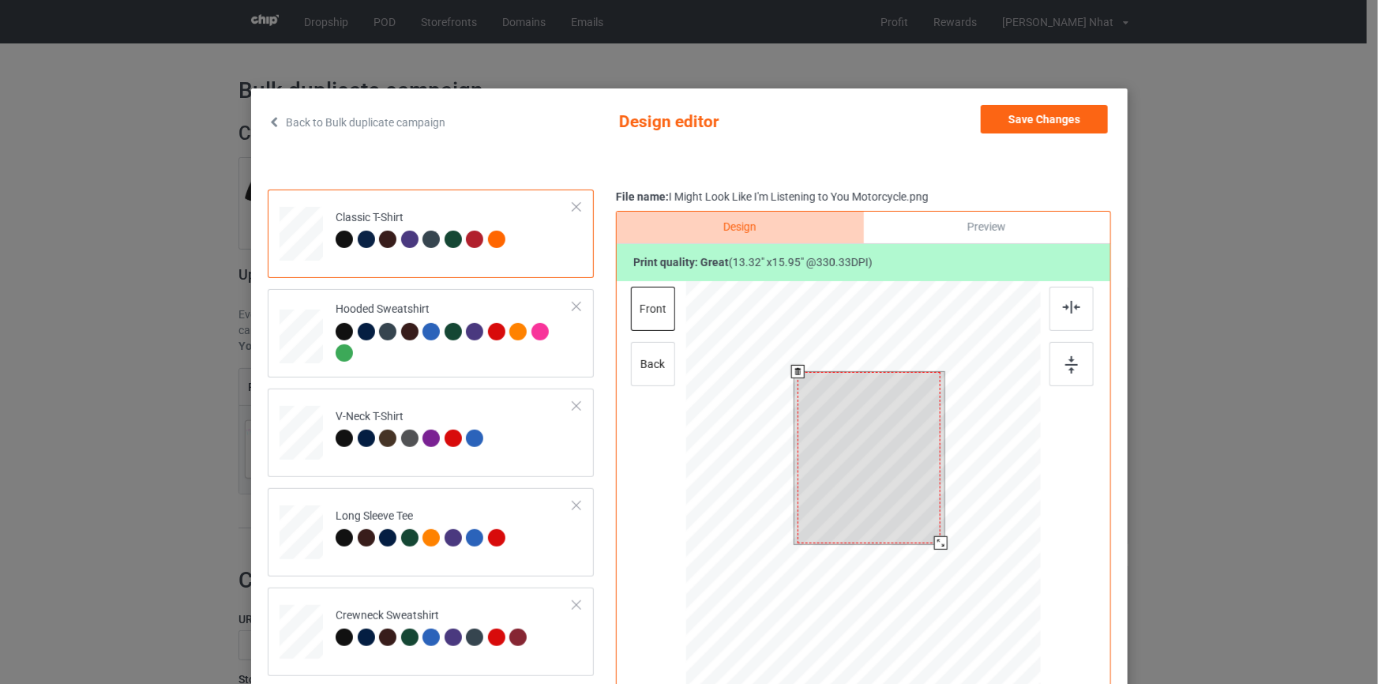
drag, startPoint x: 938, startPoint y: 546, endPoint x: 908, endPoint y: 513, distance: 44.7
click at [937, 545] on div at bounding box center [940, 542] width 13 height 13
drag, startPoint x: 905, startPoint y: 512, endPoint x: 911, endPoint y: 528, distance: 16.7
click at [911, 528] on div at bounding box center [873, 458] width 144 height 172
click at [935, 542] on div at bounding box center [940, 542] width 13 height 13
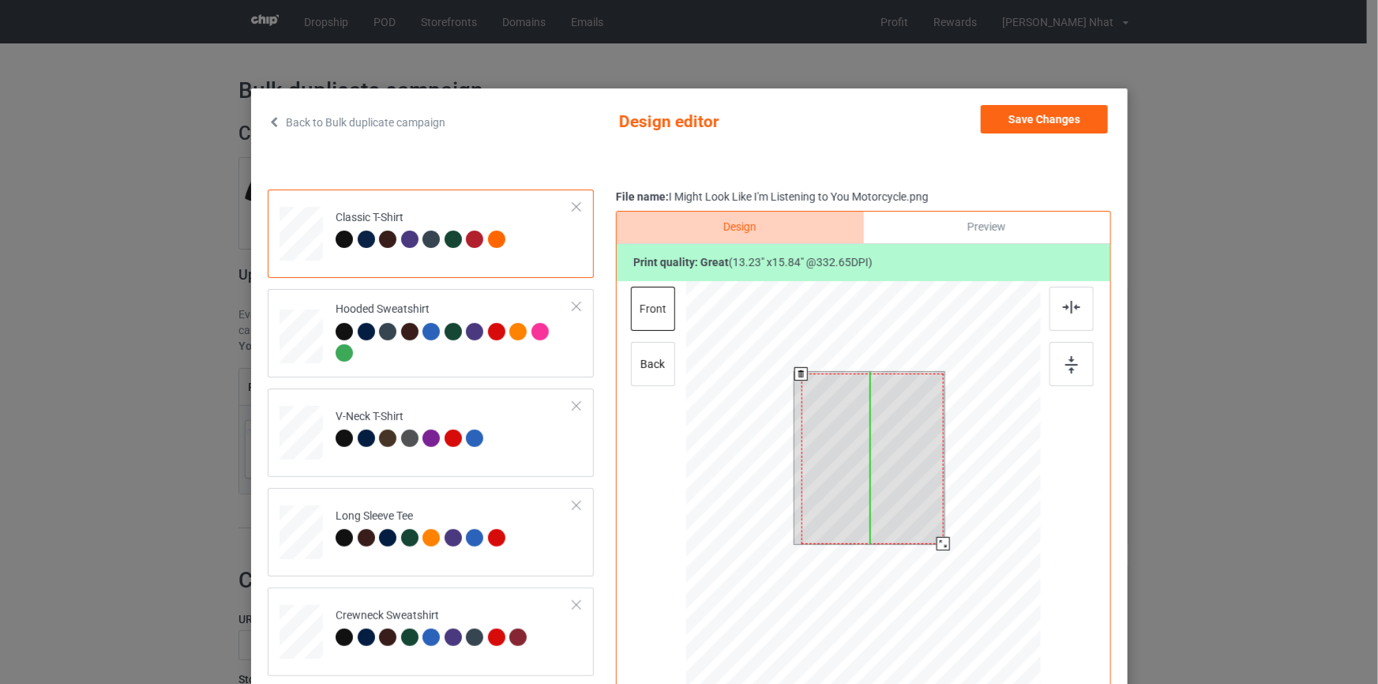
click at [897, 536] on div at bounding box center [872, 459] width 142 height 171
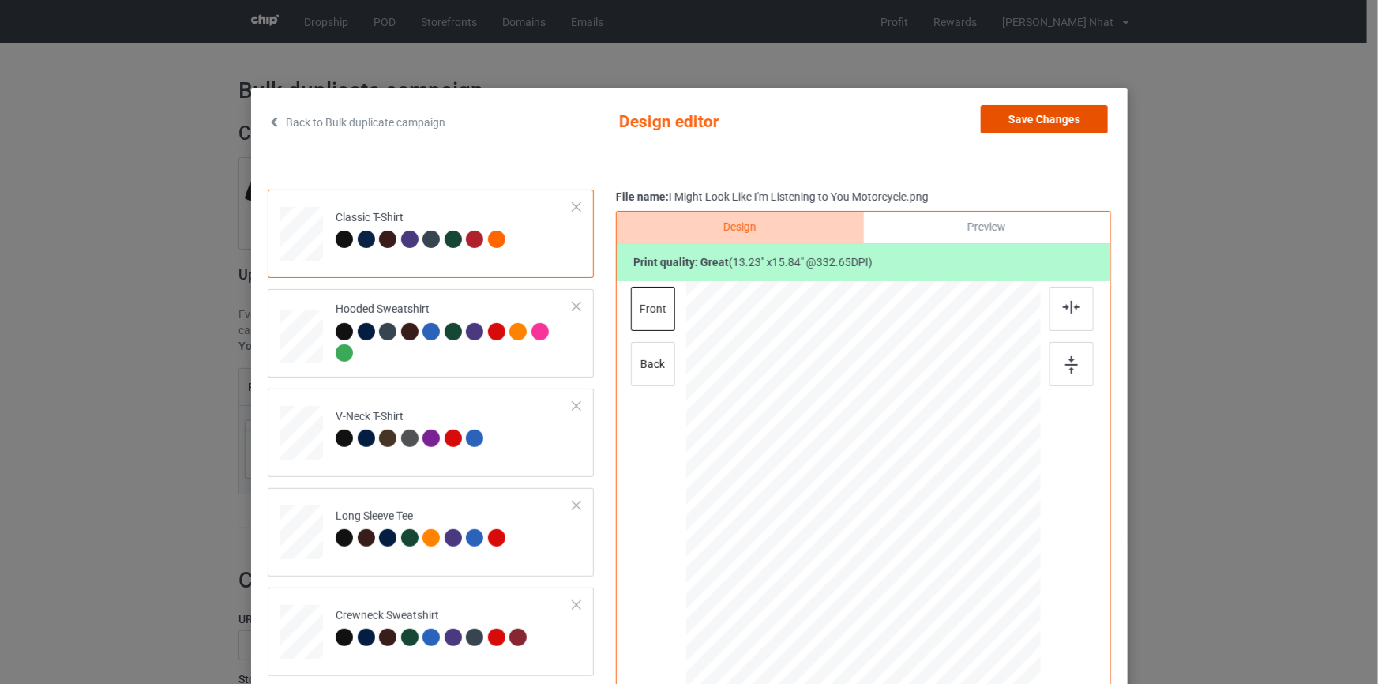
click at [1024, 122] on button "Save Changes" at bounding box center [1044, 119] width 127 height 28
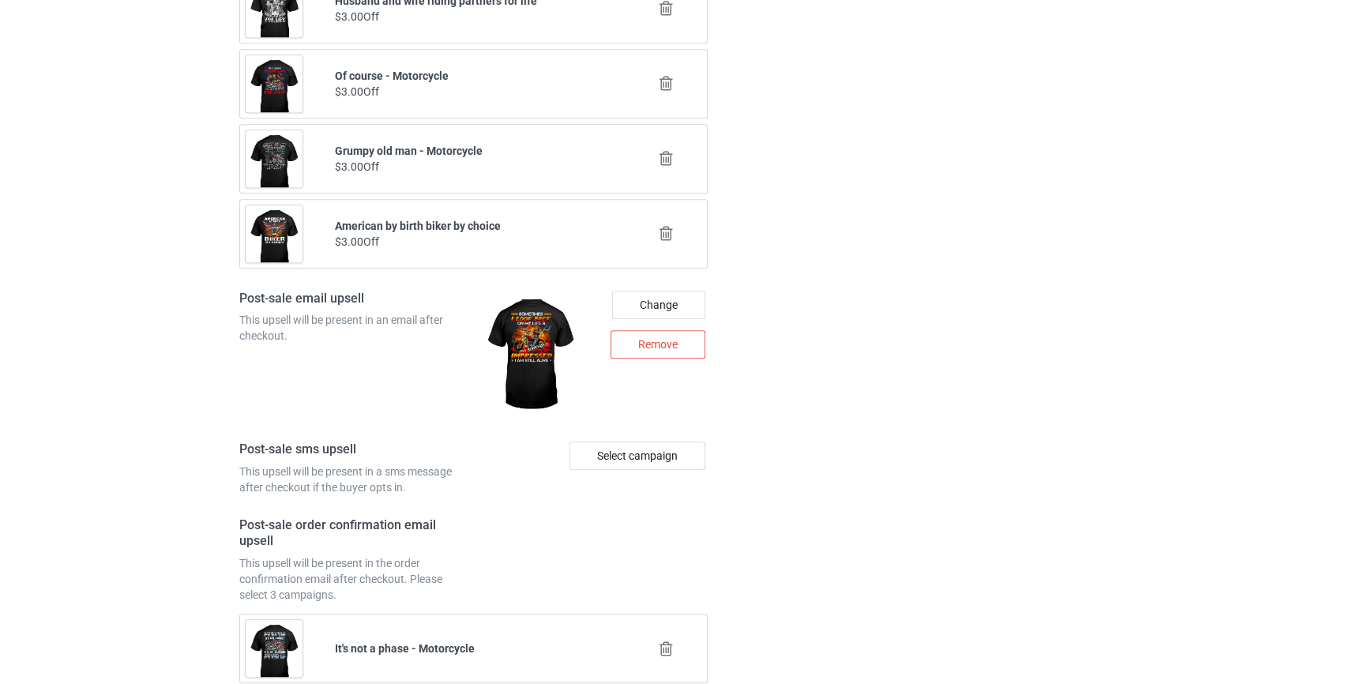
scroll to position [2182, 0]
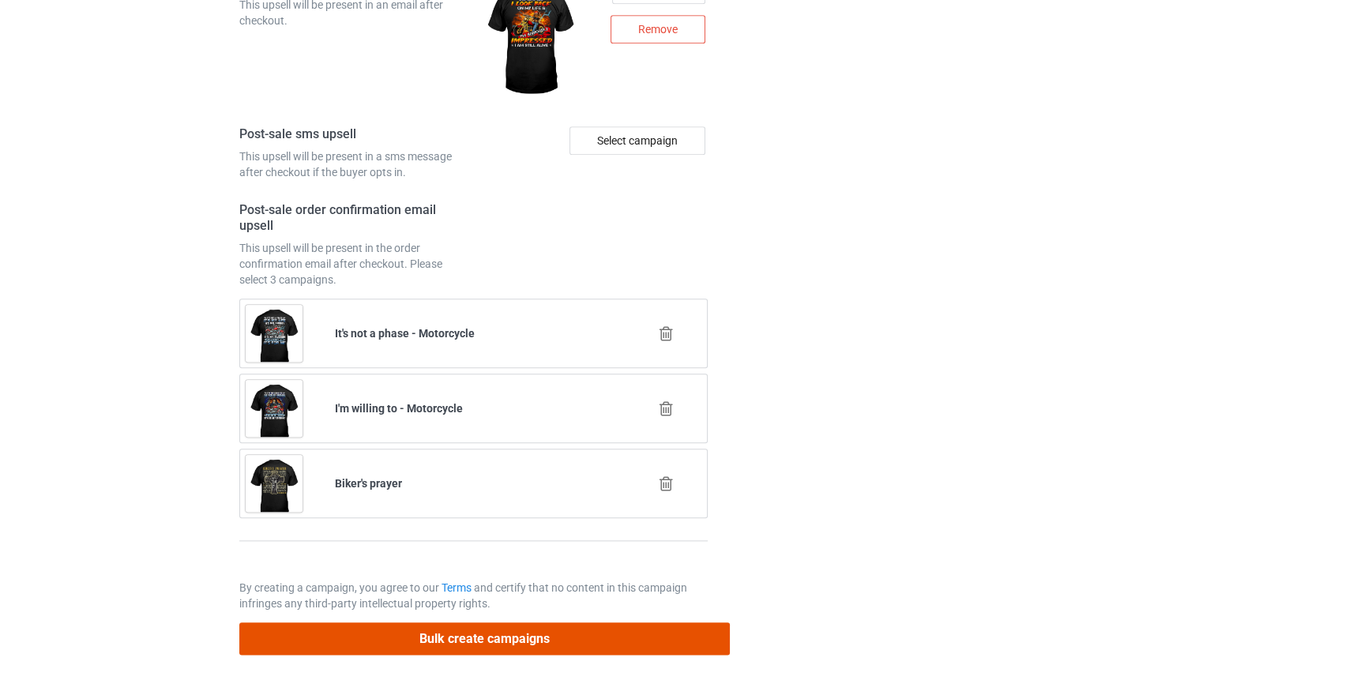
click at [578, 624] on button "Bulk create campaigns" at bounding box center [484, 638] width 491 height 32
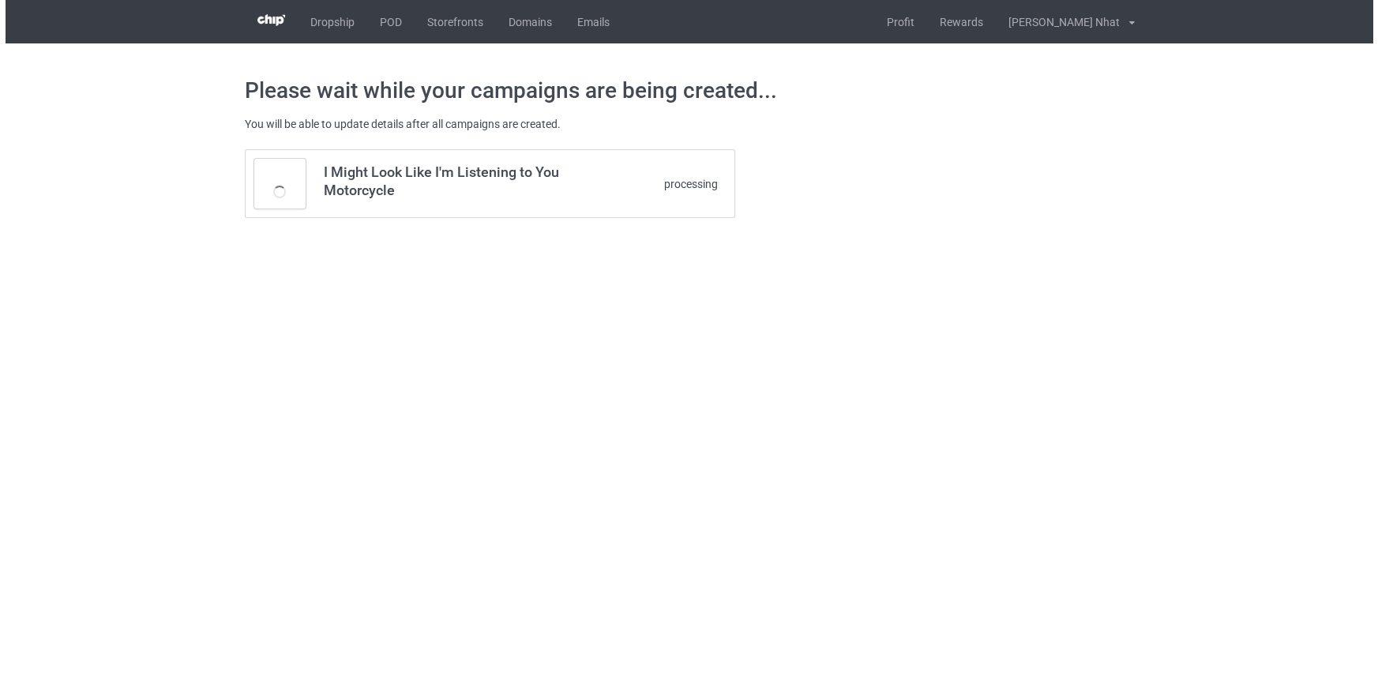
scroll to position [0, 0]
